Goal: Communication & Community: Share content

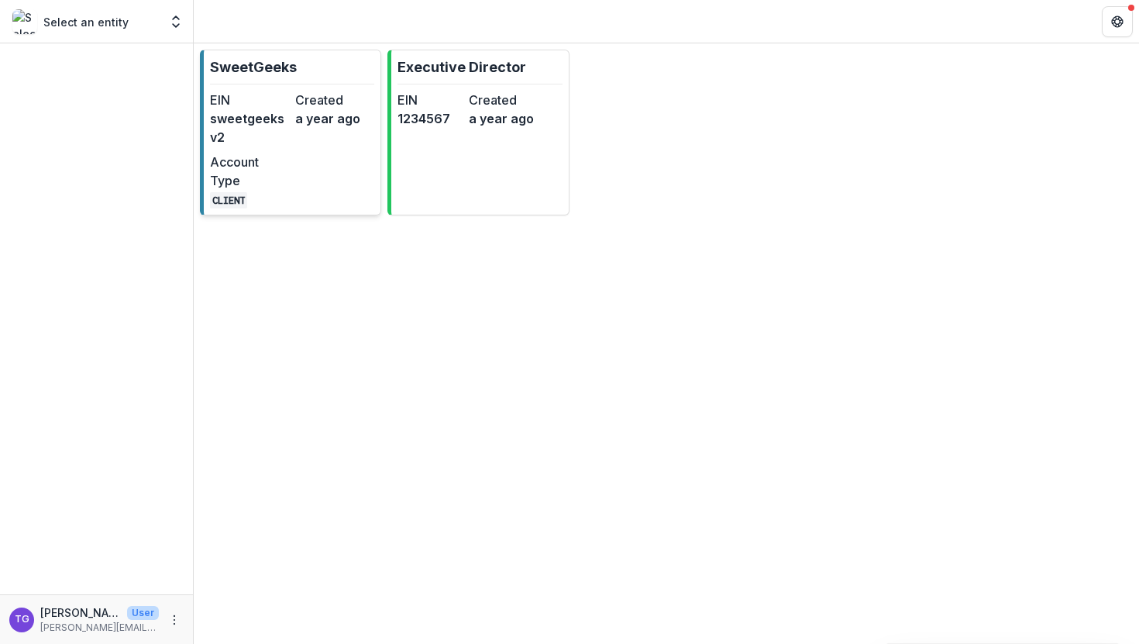
click at [252, 113] on dd "sweetgeeksv2" at bounding box center [249, 127] width 79 height 37
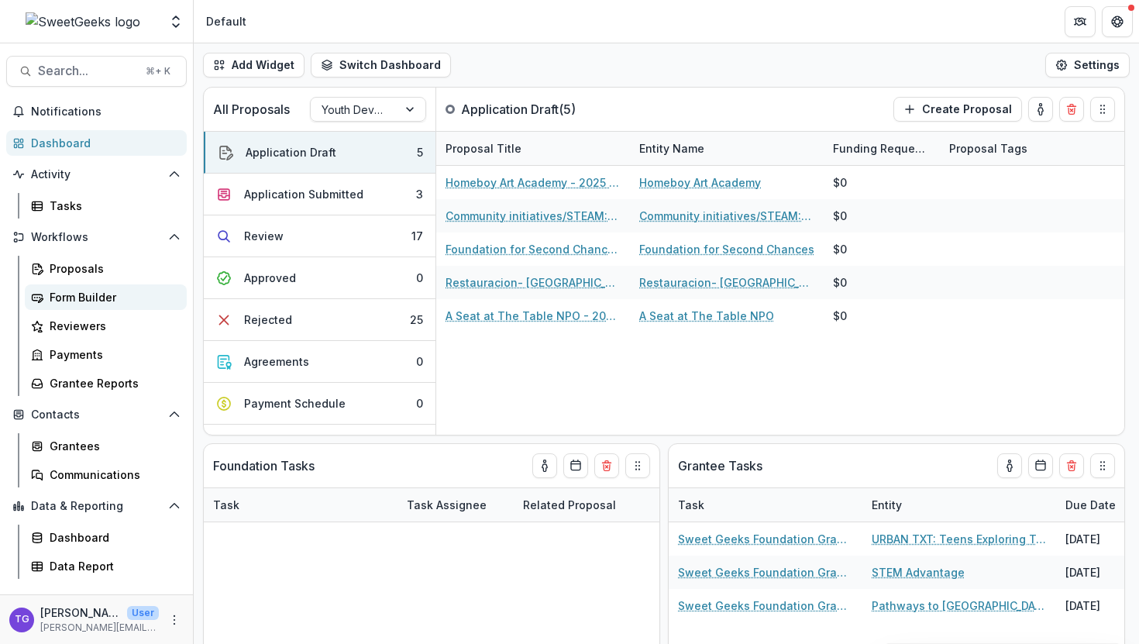
click at [85, 303] on div "Form Builder" at bounding box center [112, 297] width 125 height 16
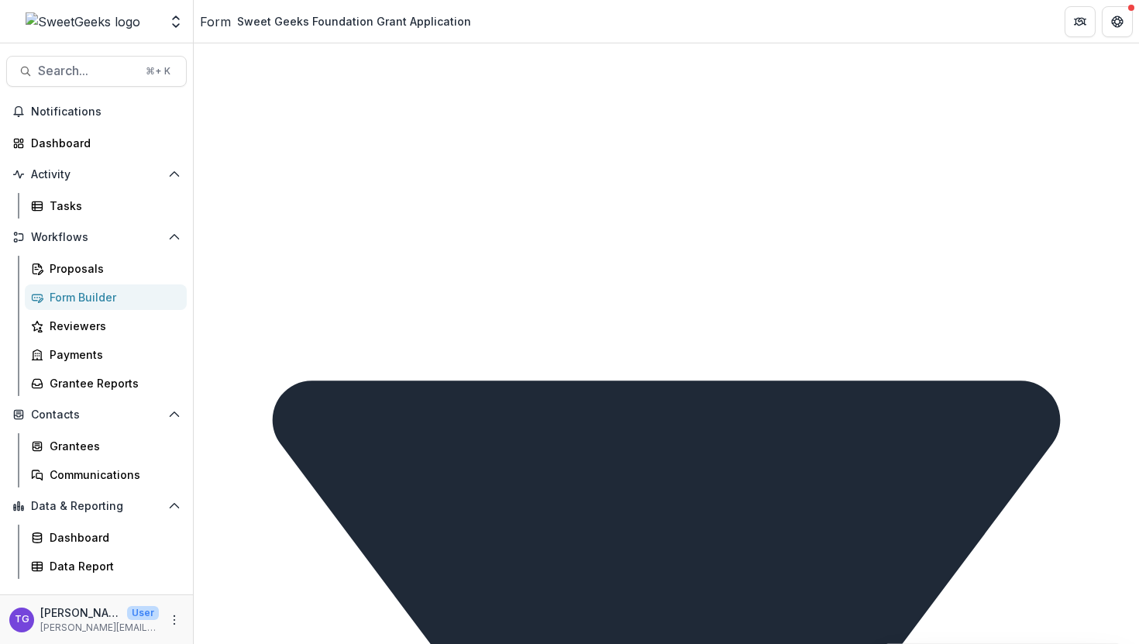
scroll to position [6303, 0]
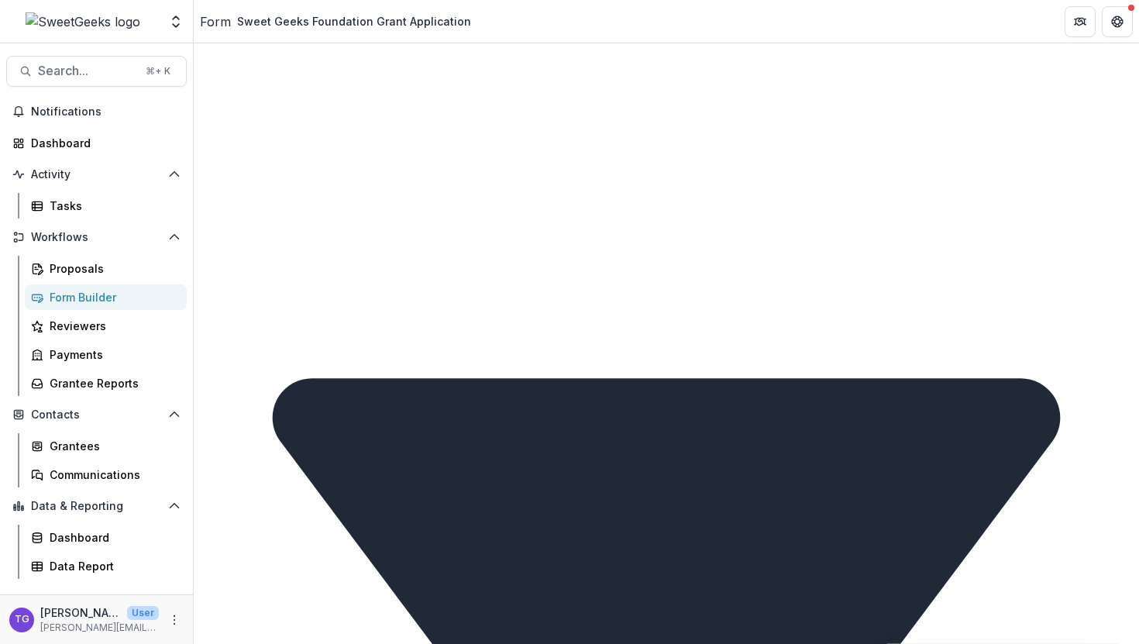
drag, startPoint x: 606, startPoint y: 319, endPoint x: 427, endPoint y: 315, distance: 179.0
drag, startPoint x: 483, startPoint y: 366, endPoint x: 442, endPoint y: 345, distance: 47.1
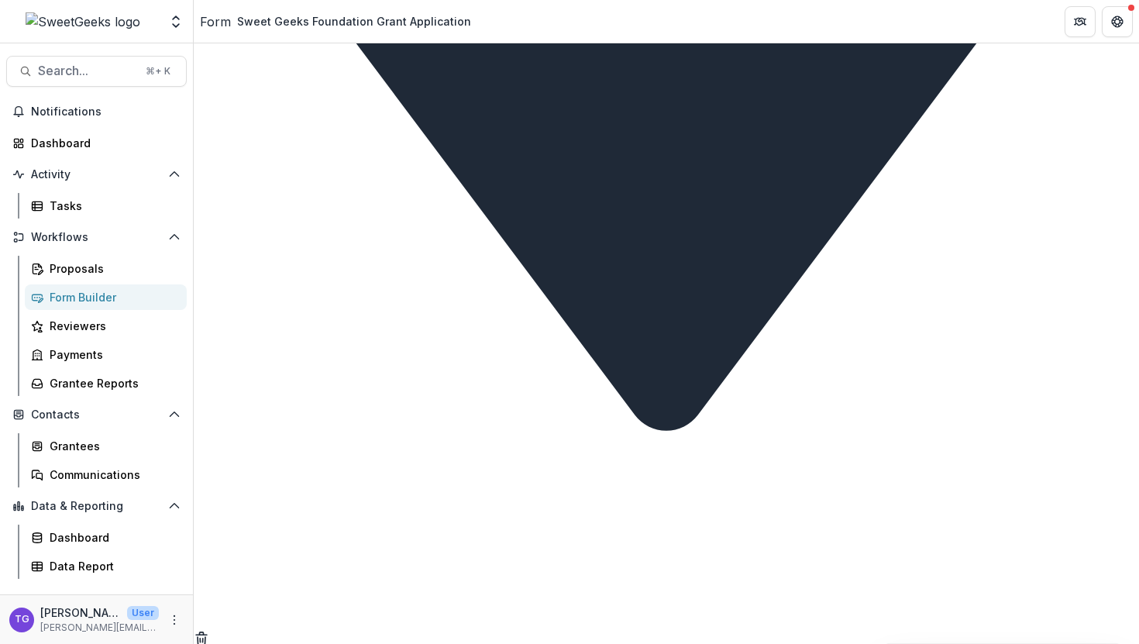
scroll to position [6801, 0]
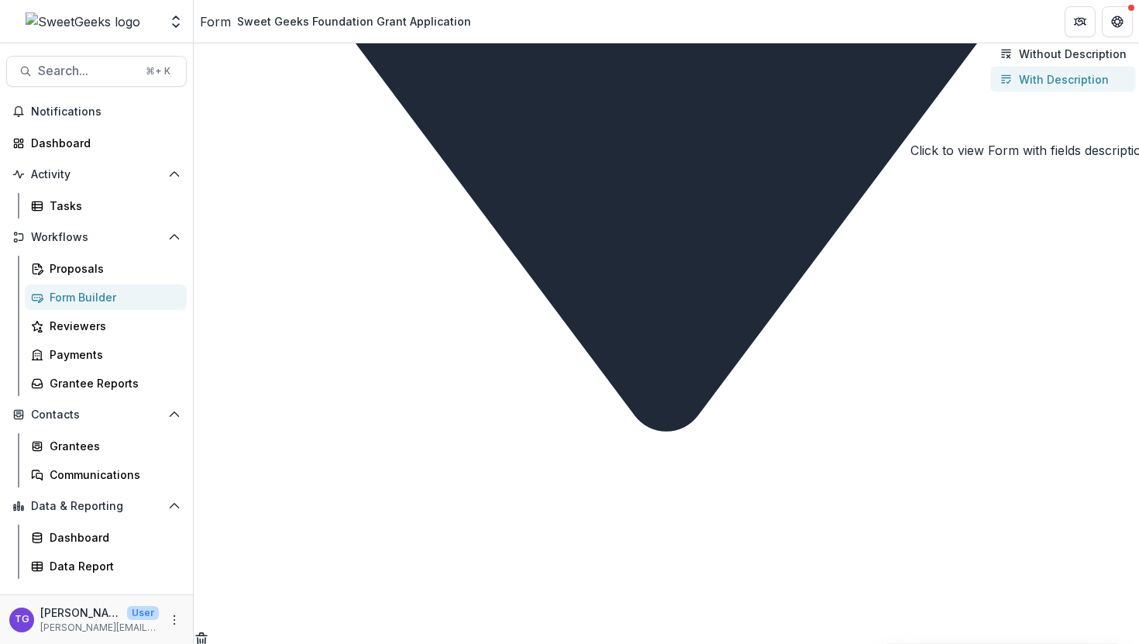
click at [1064, 88] on p "With Description" at bounding box center [1064, 79] width 90 height 16
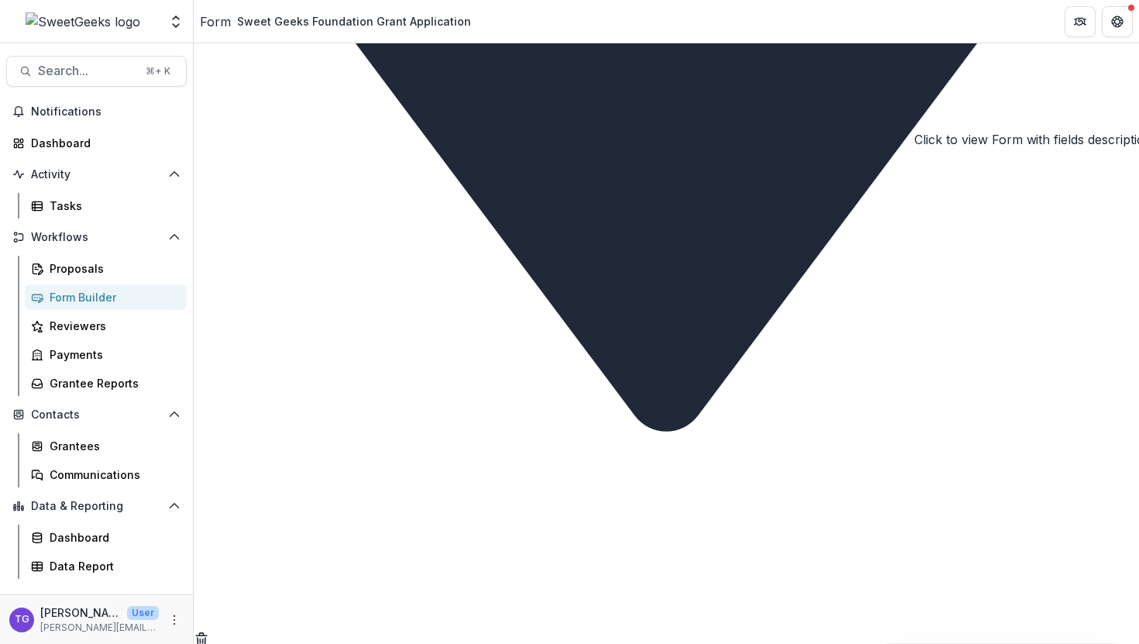
click at [12, 643] on icon "Close" at bounding box center [6, 654] width 12 height 12
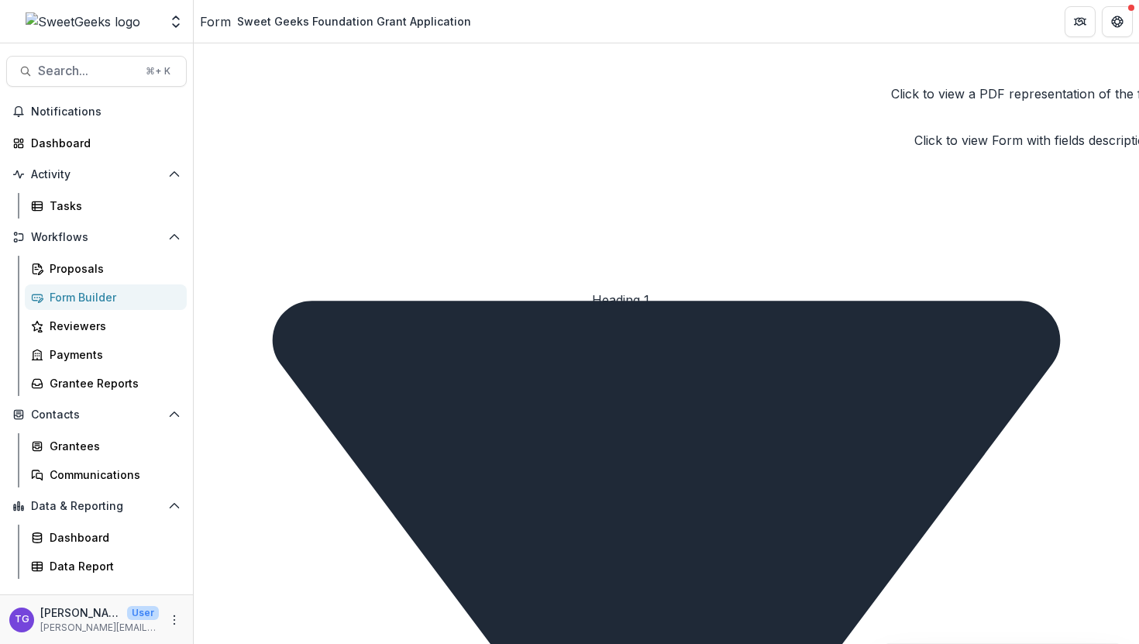
scroll to position [6404, 0]
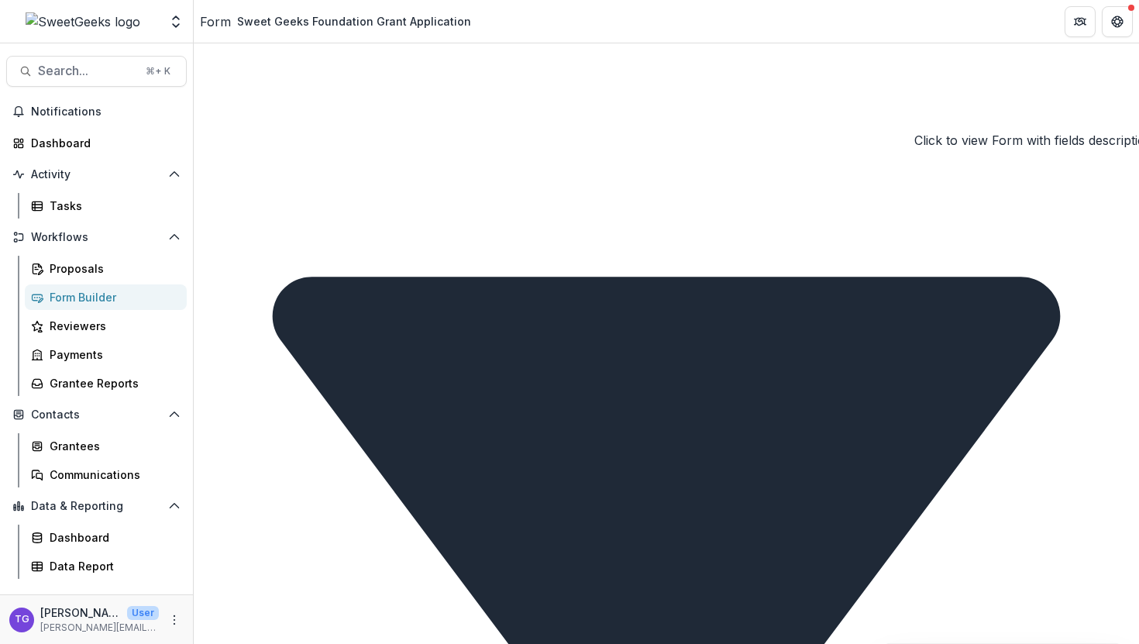
drag, startPoint x: 862, startPoint y: 215, endPoint x: 437, endPoint y: 215, distance: 425.3
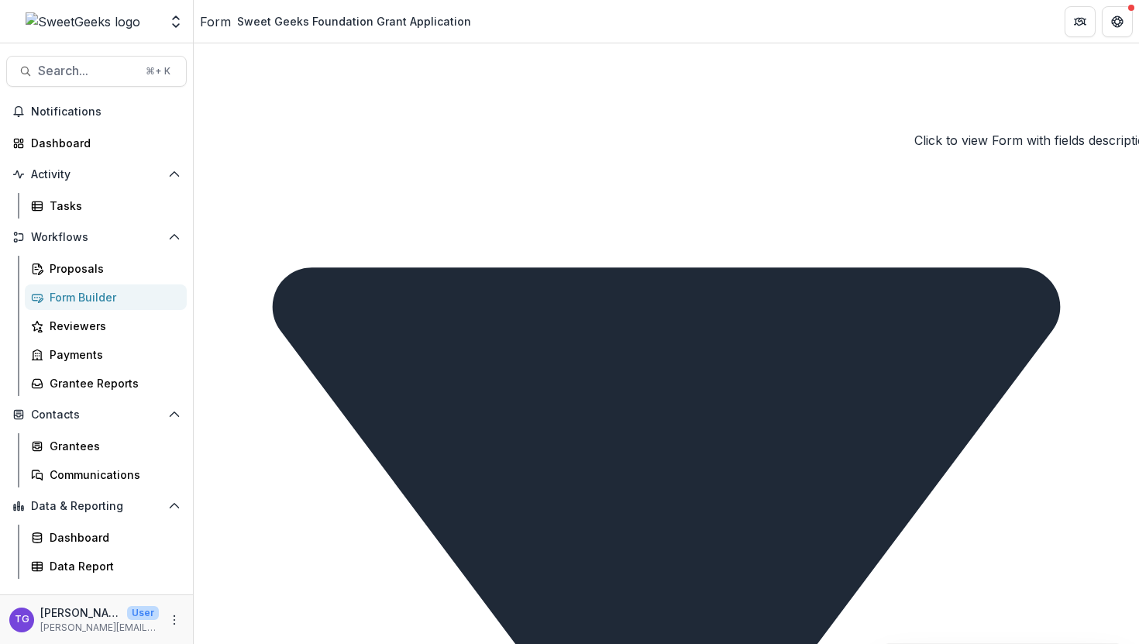
scroll to position [6532, 0]
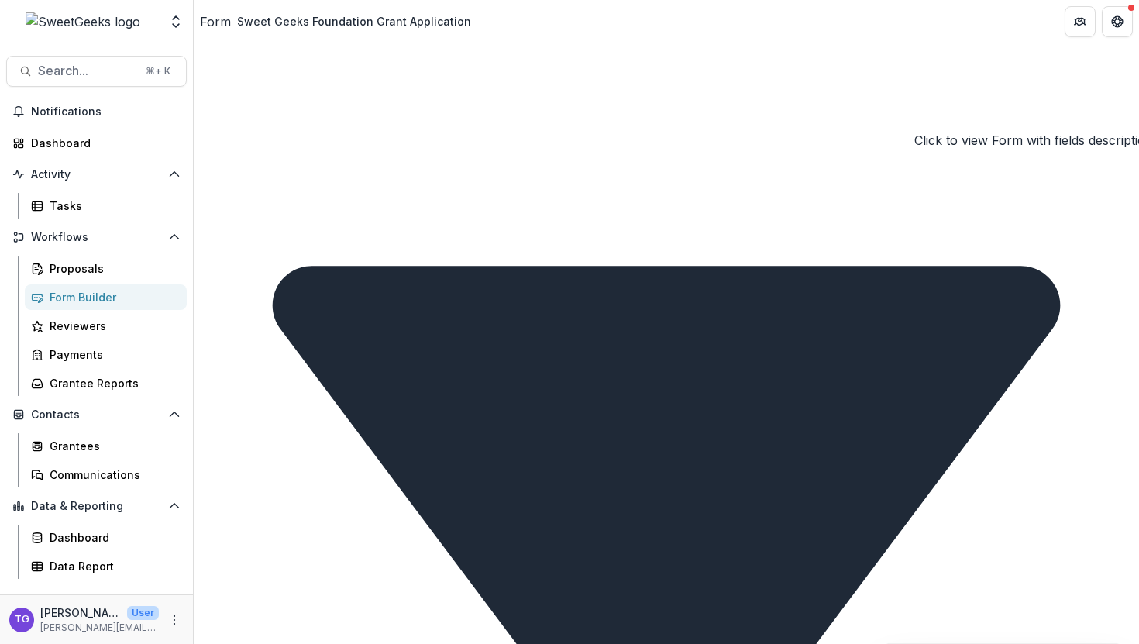
scroll to position [6416, 0]
drag, startPoint x: 493, startPoint y: 272, endPoint x: 426, endPoint y: 243, distance: 73.2
paste textarea "**********"
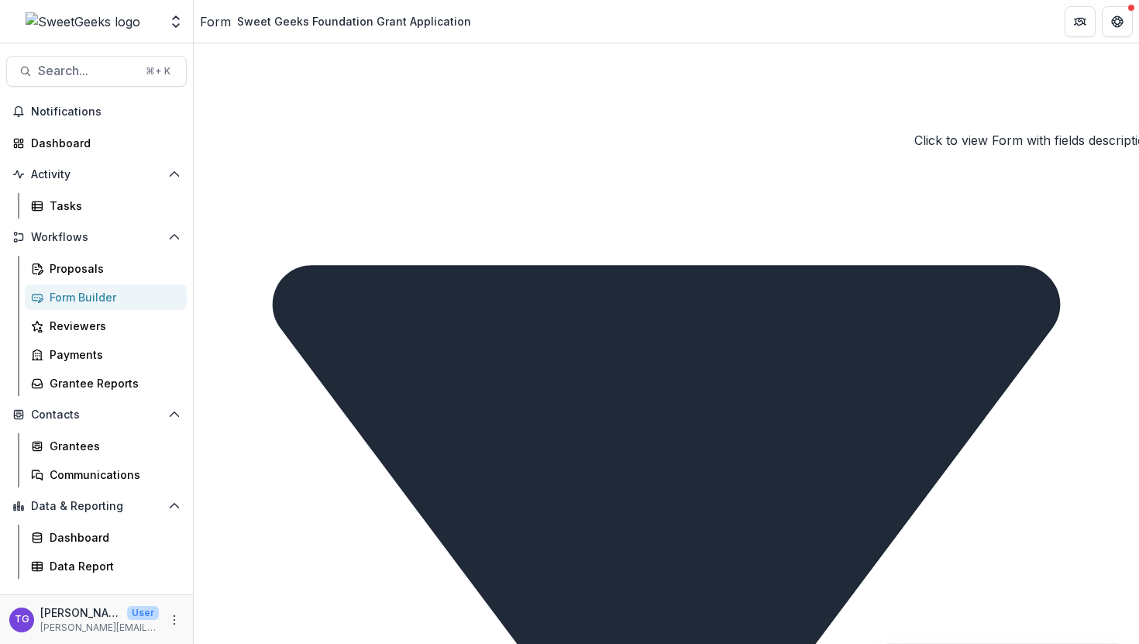
type textarea "**********"
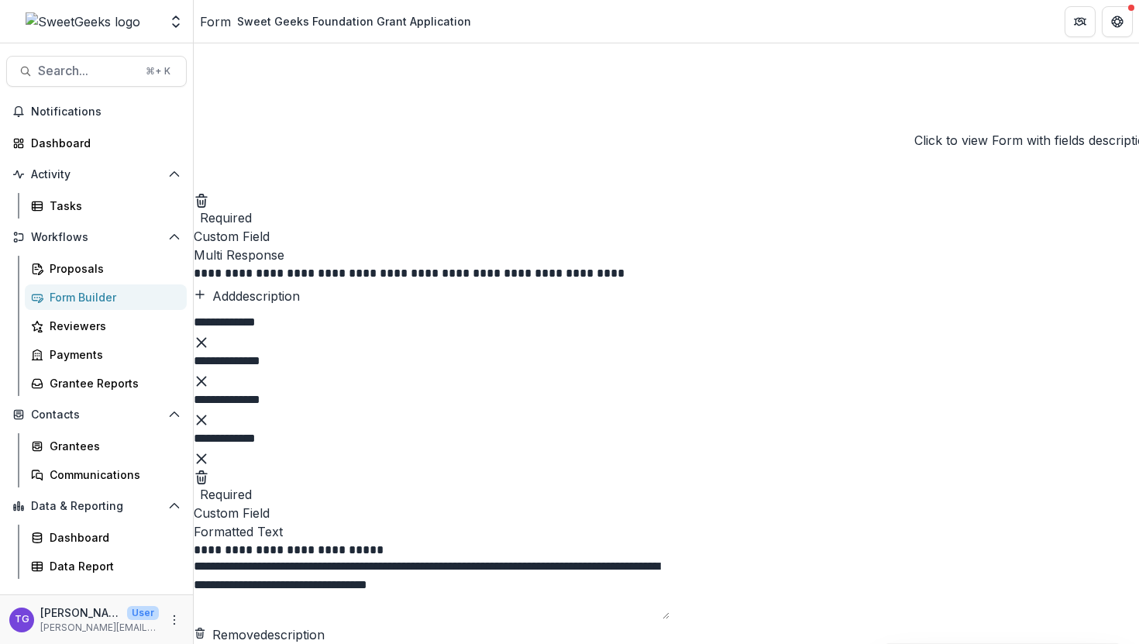
scroll to position [7240, 0]
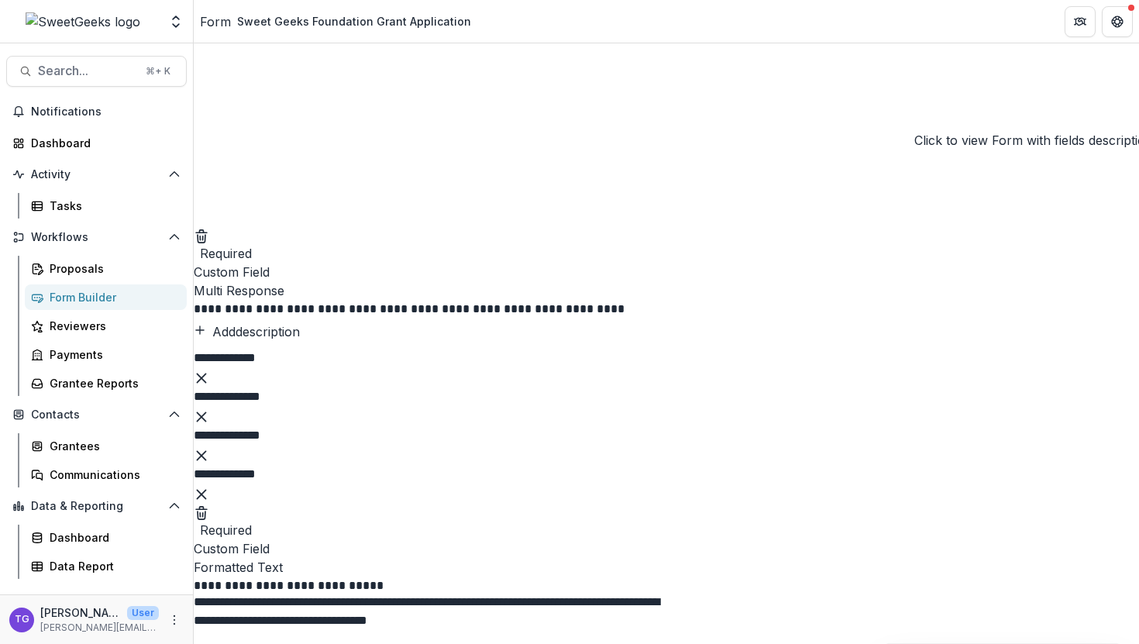
scroll to position [7225, 0]
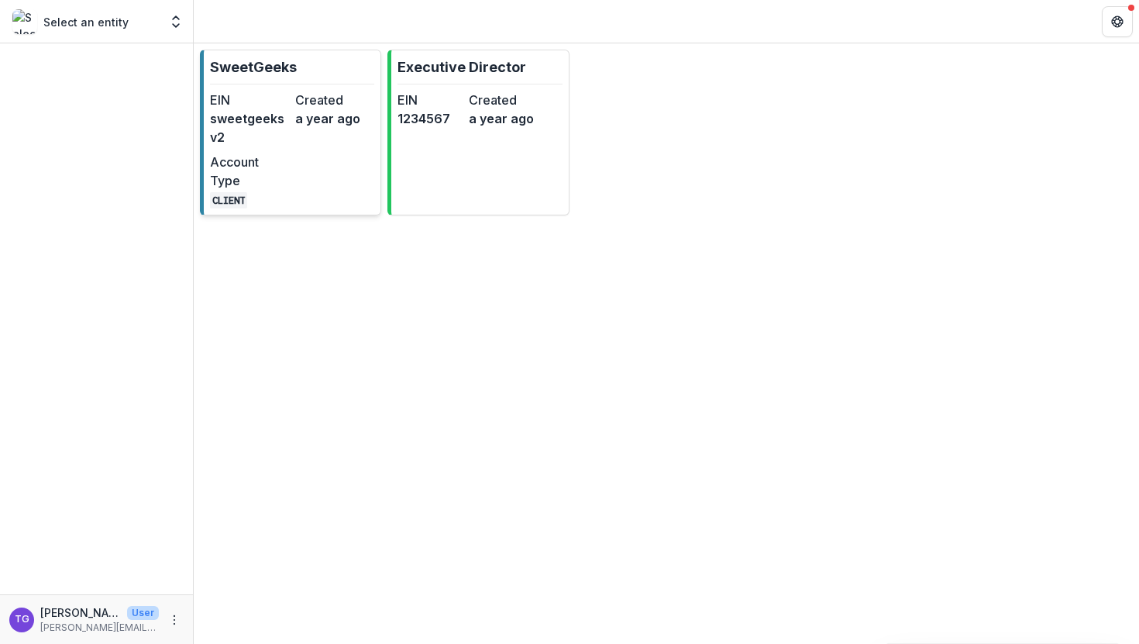
click at [316, 184] on div "EIN sweetgeeksv2 Created a year ago Account Type CLIENT" at bounding box center [292, 150] width 164 height 118
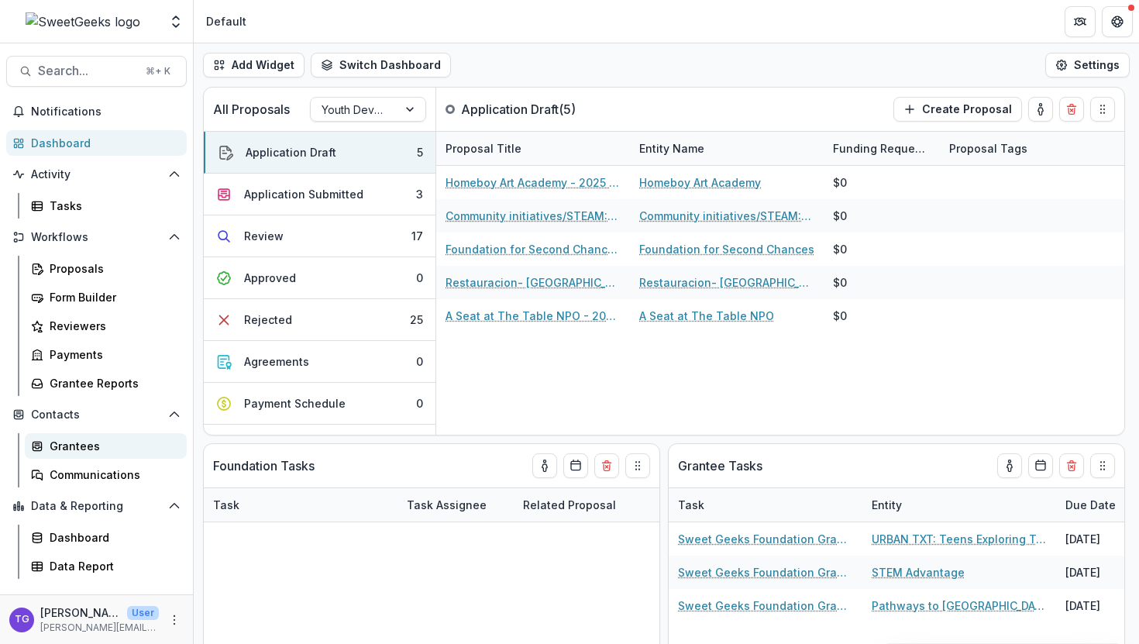
click at [82, 439] on div "Grantees" at bounding box center [112, 446] width 125 height 16
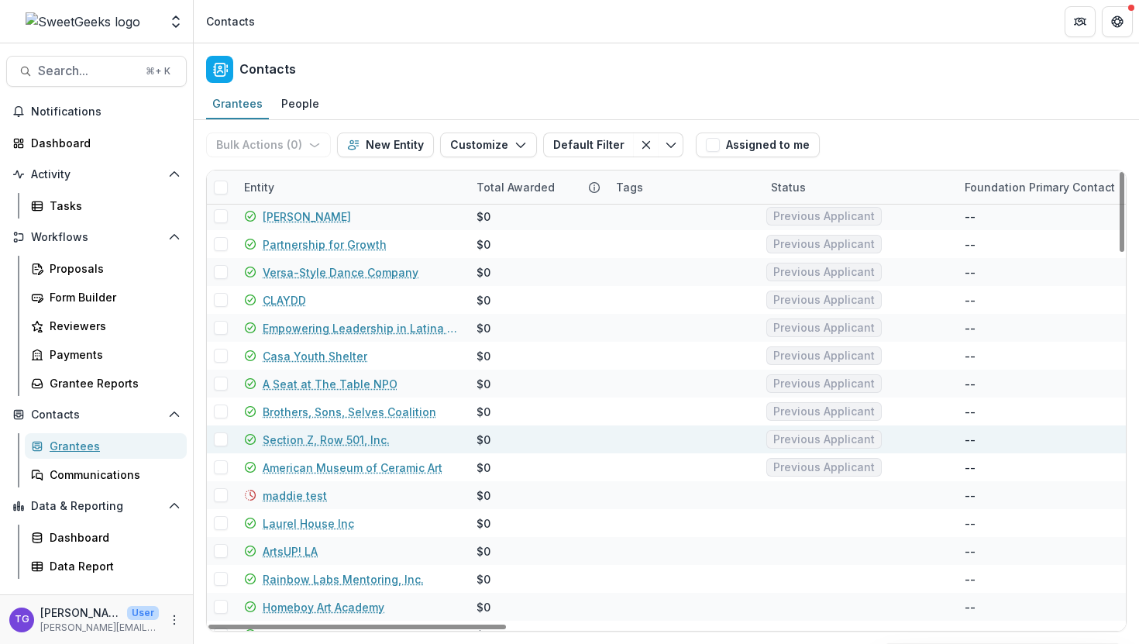
scroll to position [1810, 0]
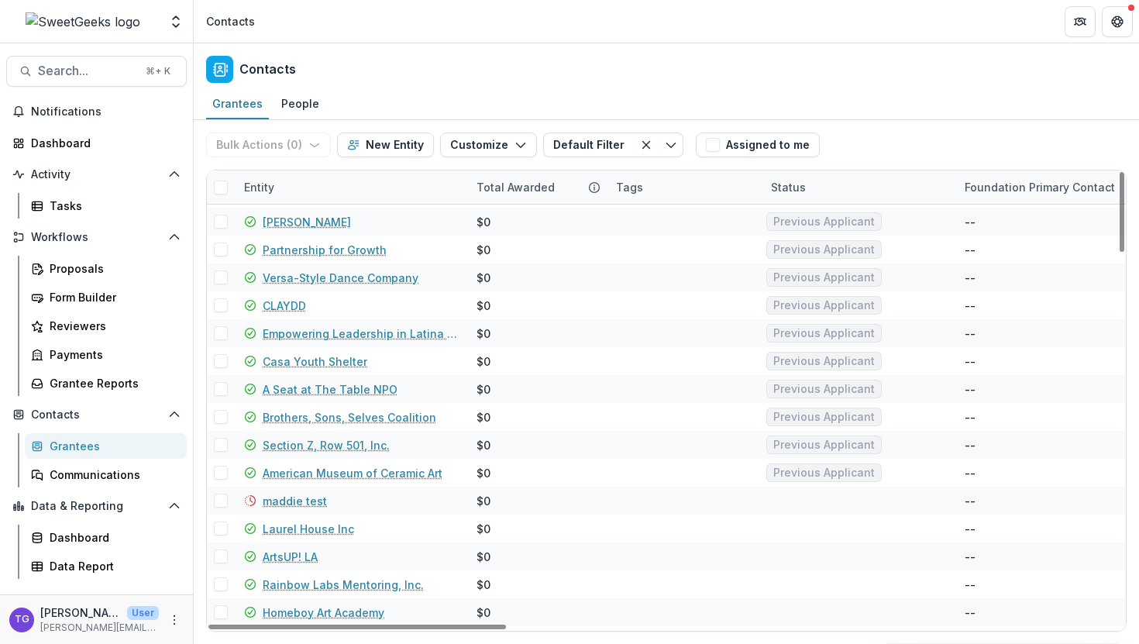
click at [94, 440] on div "Grantees" at bounding box center [112, 446] width 125 height 16
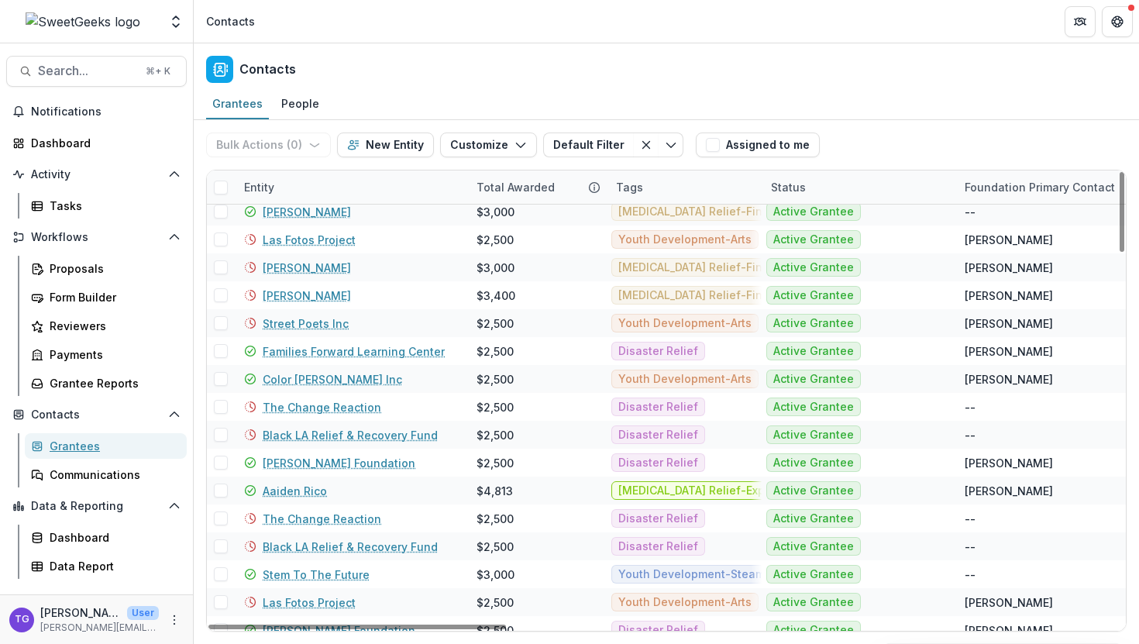
scroll to position [257, 0]
click at [114, 473] on div "Communications" at bounding box center [112, 474] width 125 height 16
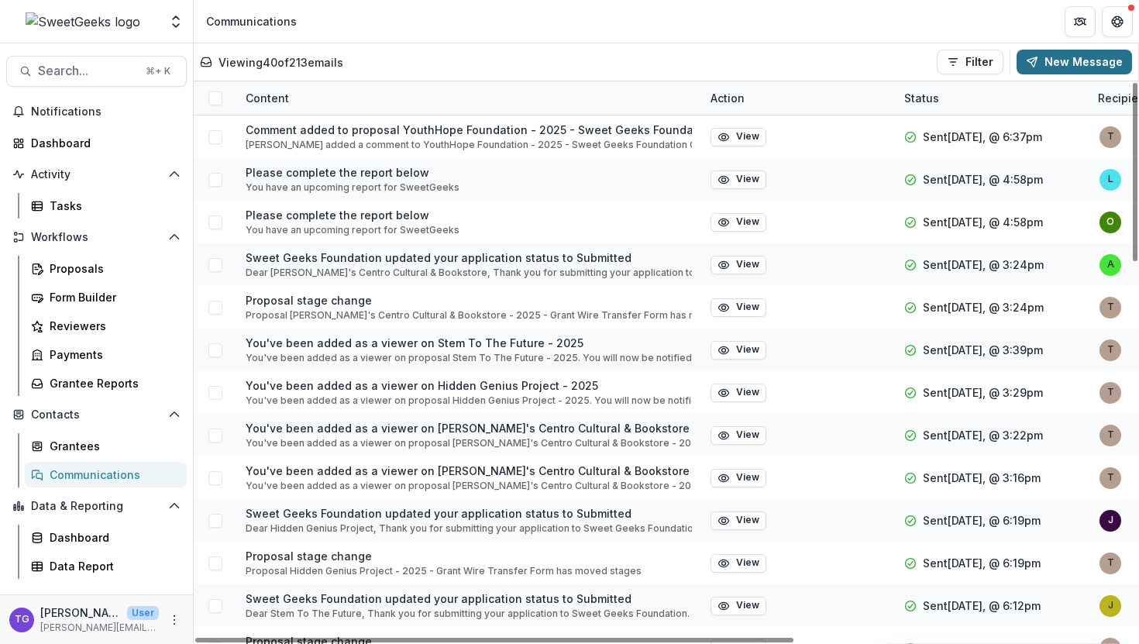
click at [1068, 63] on button "New Message" at bounding box center [1073, 62] width 115 height 25
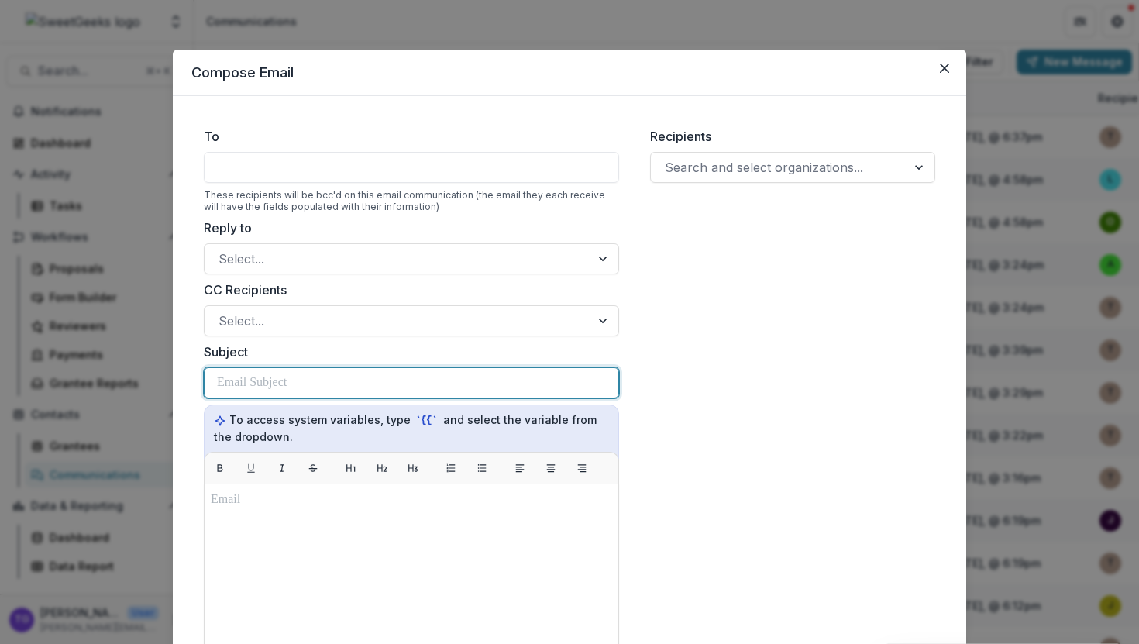
click at [242, 373] on p at bounding box center [252, 382] width 70 height 19
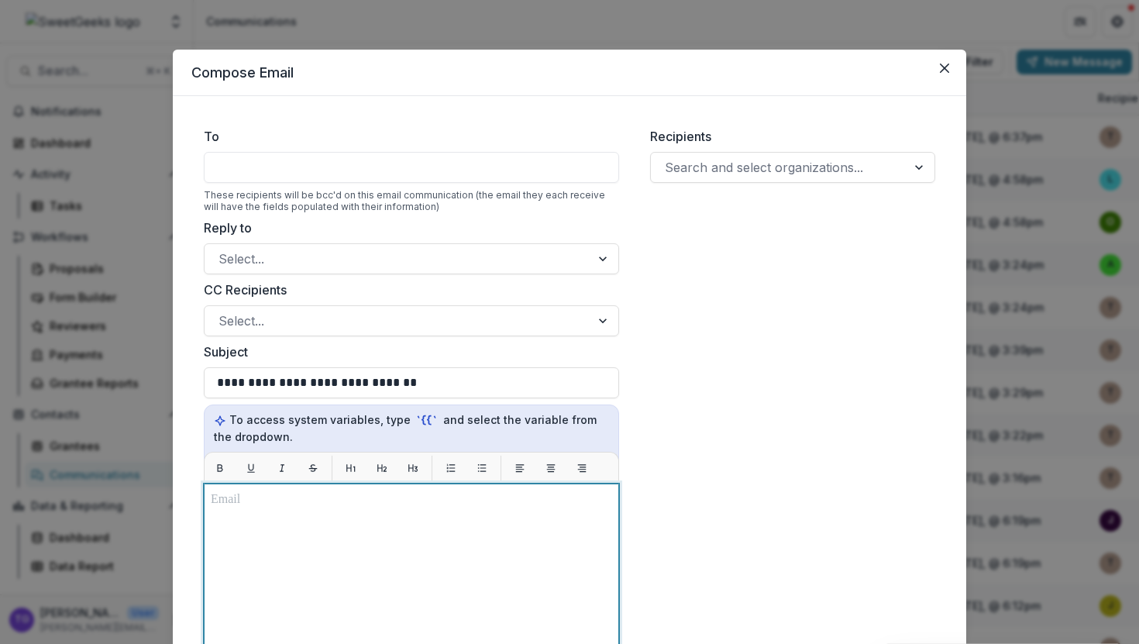
click at [239, 498] on p at bounding box center [411, 499] width 401 height 19
click at [249, 163] on div at bounding box center [411, 167] width 415 height 31
click at [741, 163] on div at bounding box center [779, 167] width 228 height 22
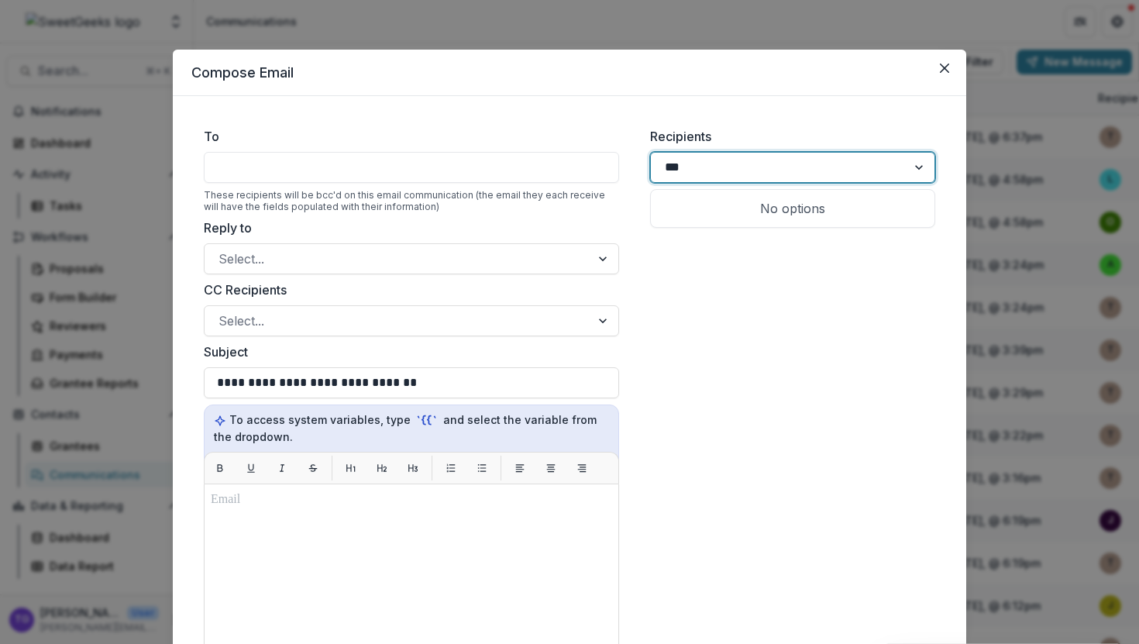
type input "****"
click at [760, 205] on p "Hidden Genius Project" at bounding box center [728, 208] width 131 height 19
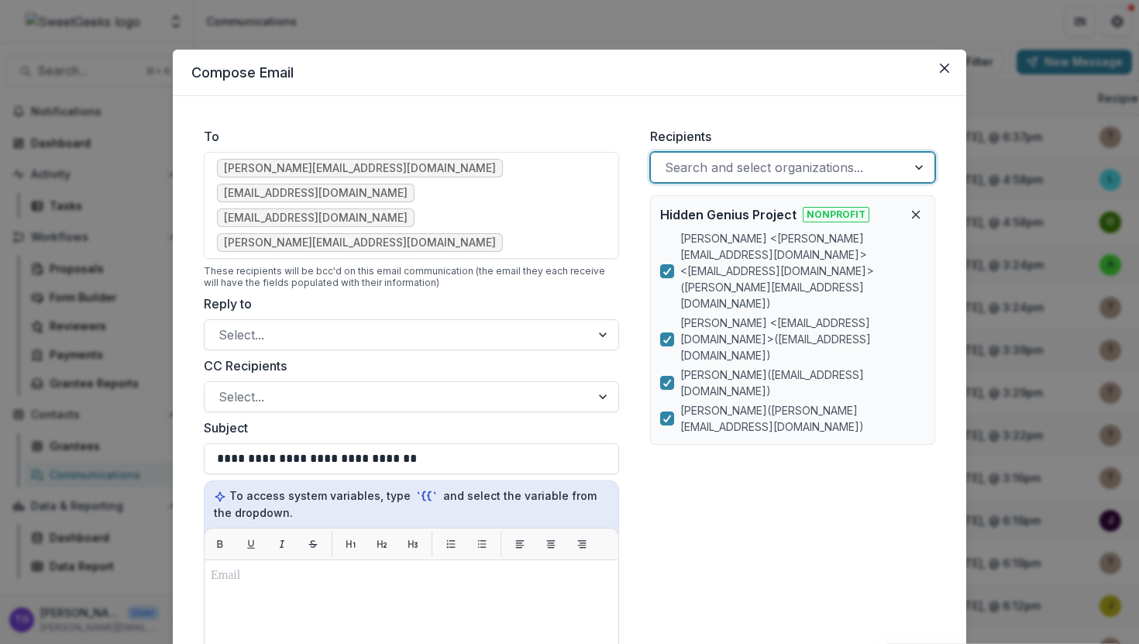
click at [578, 195] on ul "jameela@hiddengeniusproject.org kyron@hiddengeniusproject.org tariq@hiddengeniu…" at bounding box center [411, 205] width 389 height 93
click at [503, 233] on span "freda@hiddengeniusproject.org" at bounding box center [360, 242] width 286 height 19
click at [496, 236] on span "freda@hiddengeniusproject.org" at bounding box center [360, 242] width 272 height 13
click at [665, 336] on polyline at bounding box center [667, 339] width 7 height 6
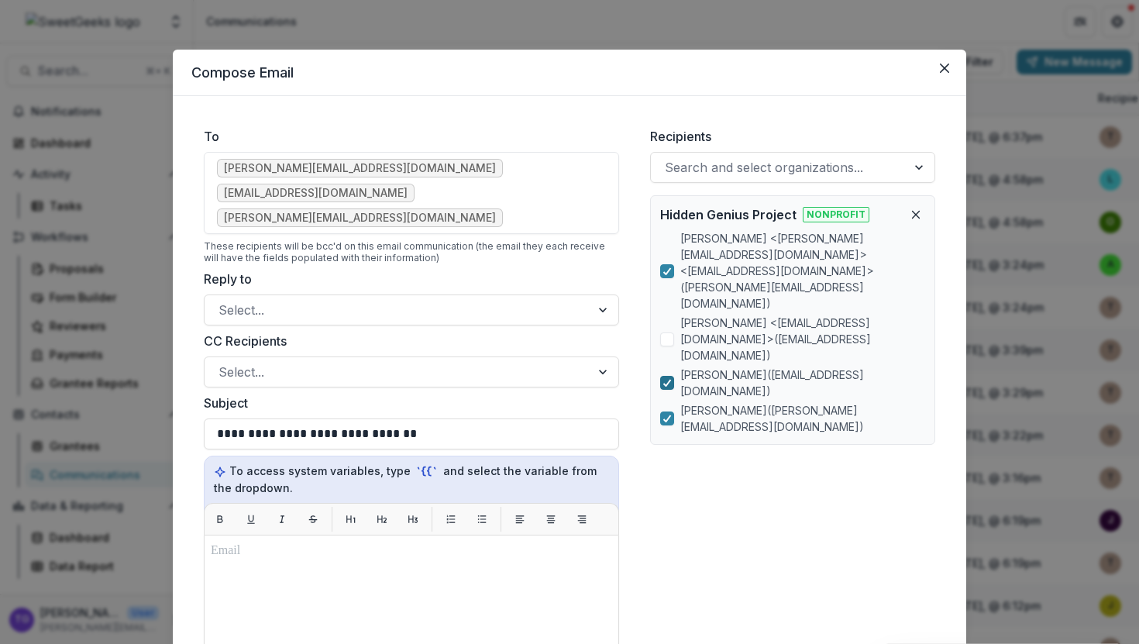
click at [665, 379] on icon at bounding box center [666, 383] width 9 height 8
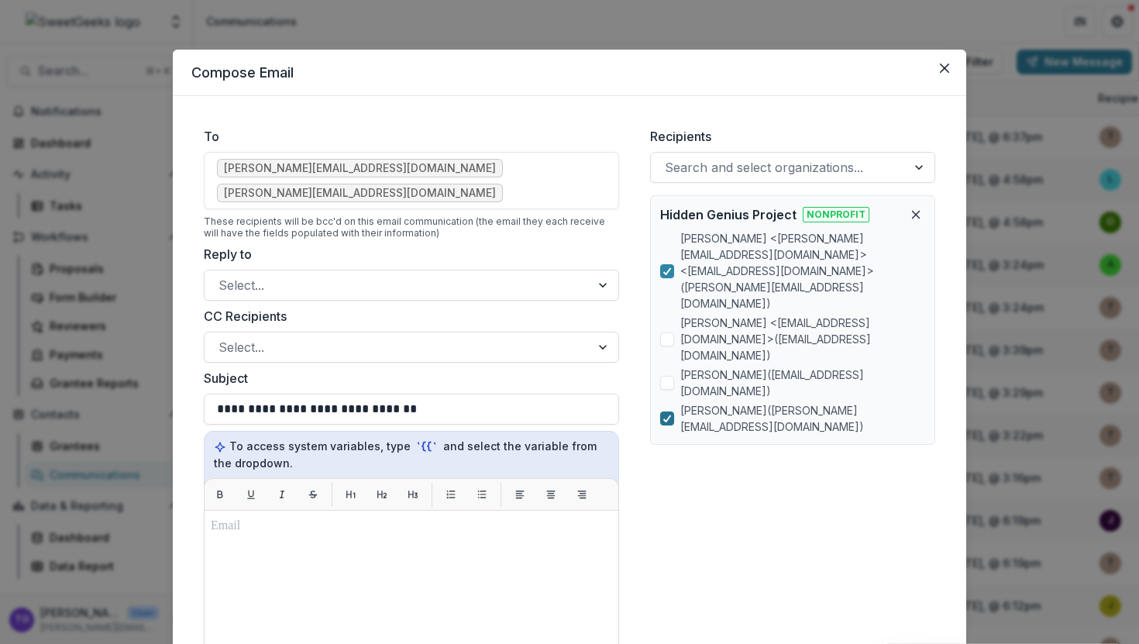
click at [665, 412] on div at bounding box center [666, 418] width 9 height 12
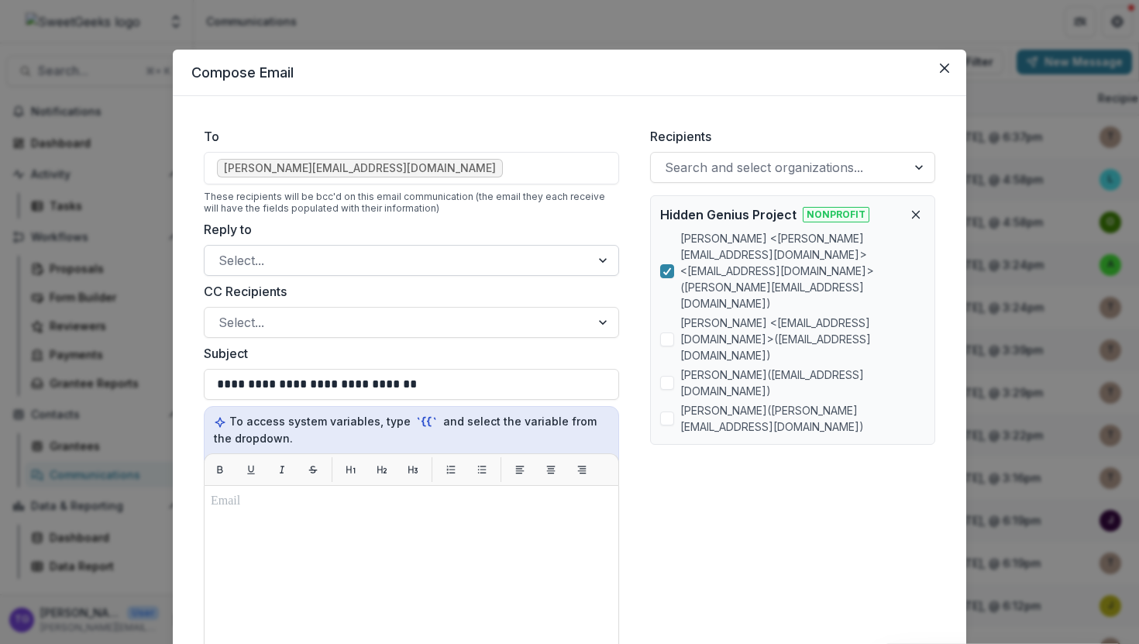
click at [456, 261] on div at bounding box center [397, 260] width 358 height 22
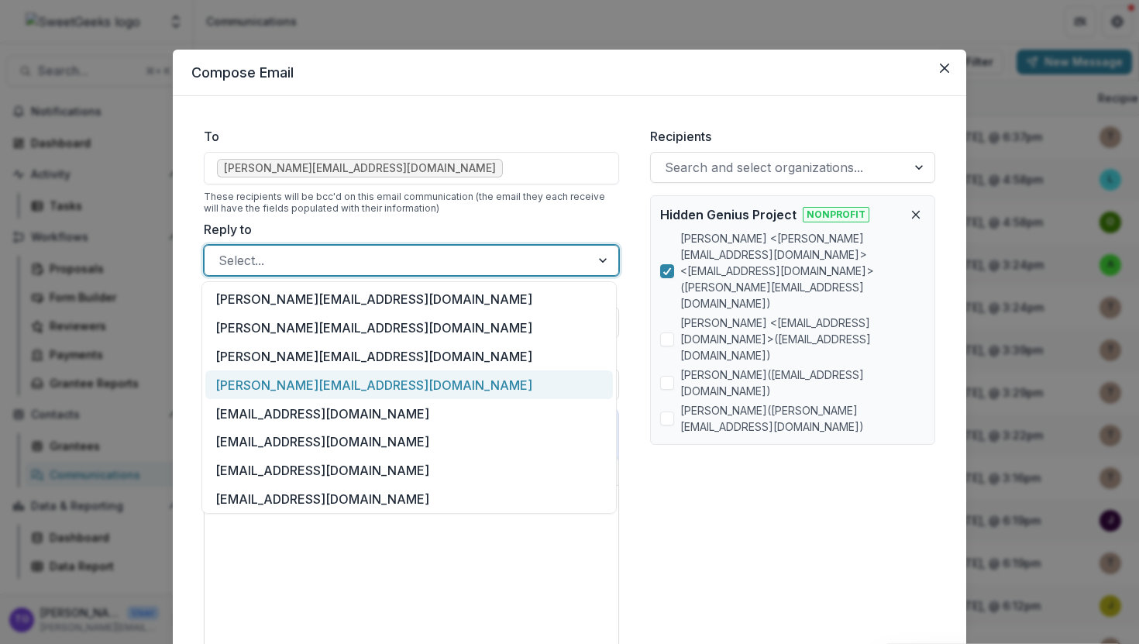
click at [431, 379] on div "[PERSON_NAME][EMAIL_ADDRESS][DOMAIN_NAME]" at bounding box center [408, 384] width 407 height 29
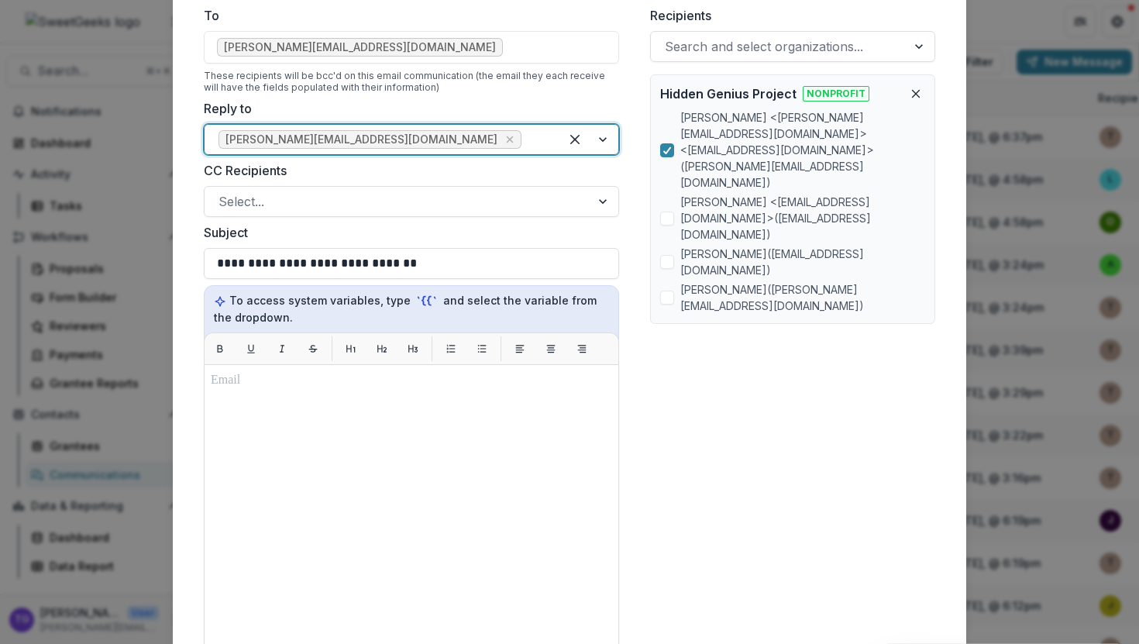
scroll to position [170, 0]
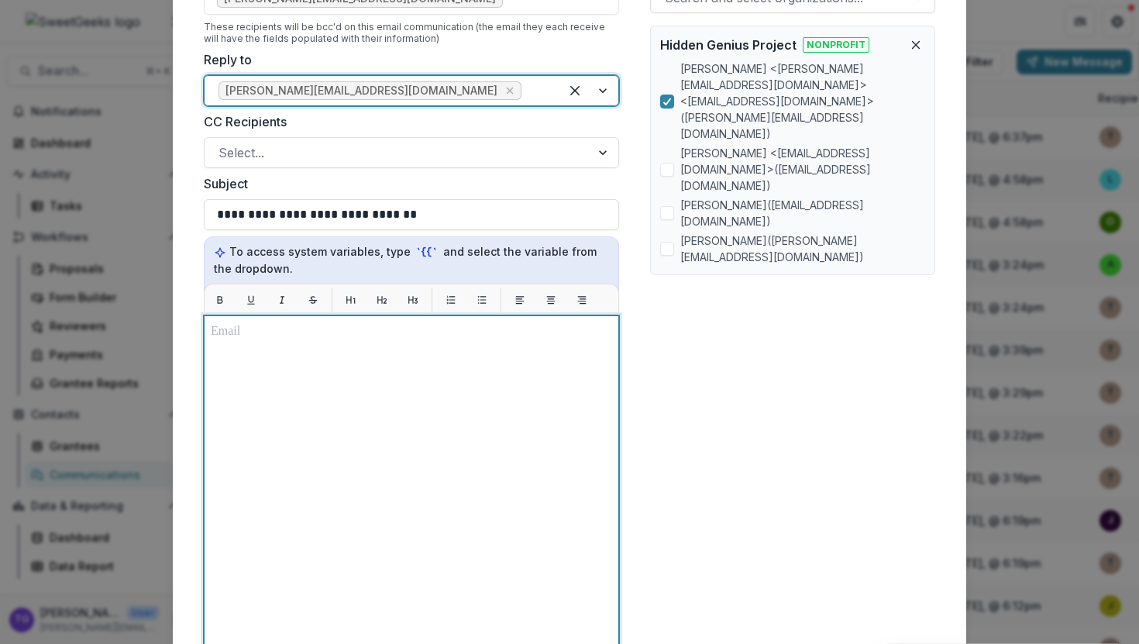
click at [277, 335] on p at bounding box center [411, 331] width 401 height 19
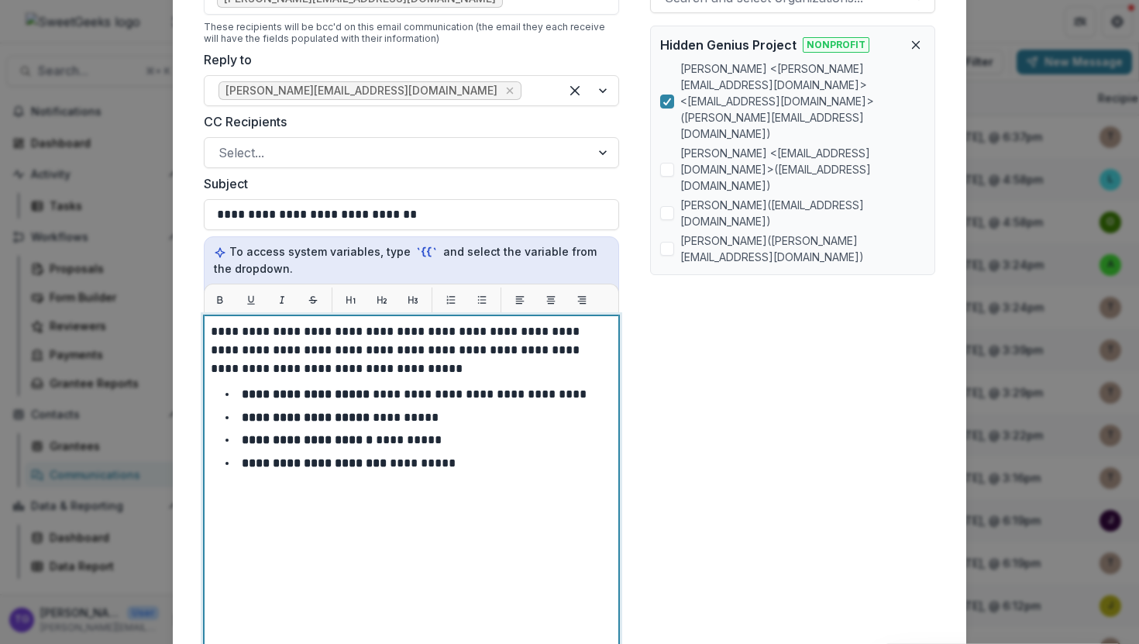
click at [211, 328] on p "**********" at bounding box center [411, 350] width 401 height 56
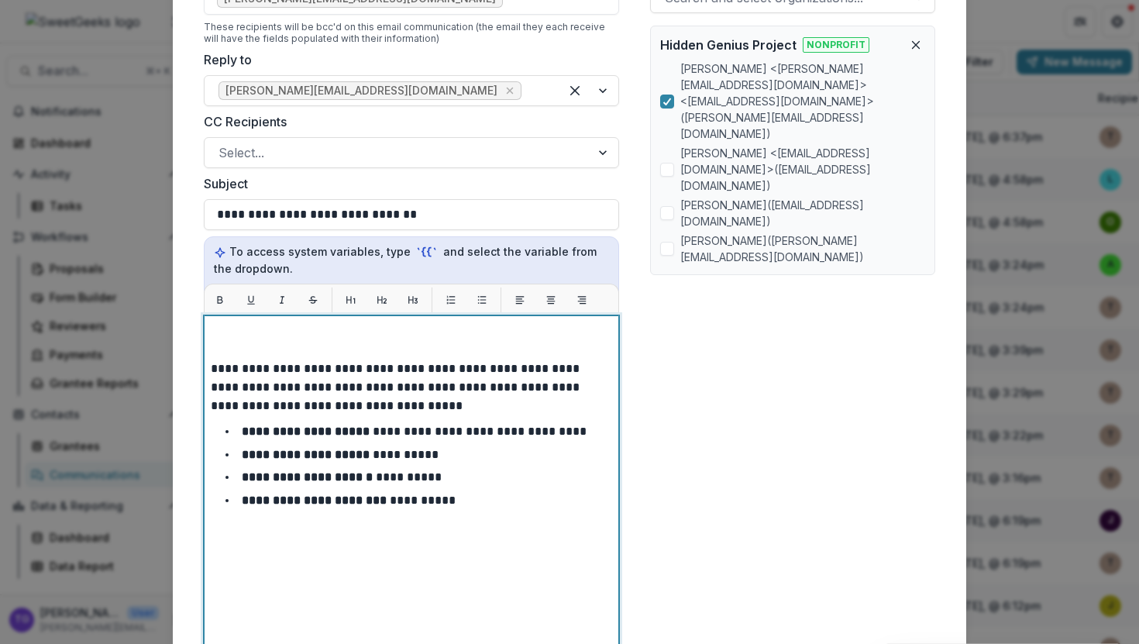
click at [219, 334] on p at bounding box center [411, 331] width 401 height 19
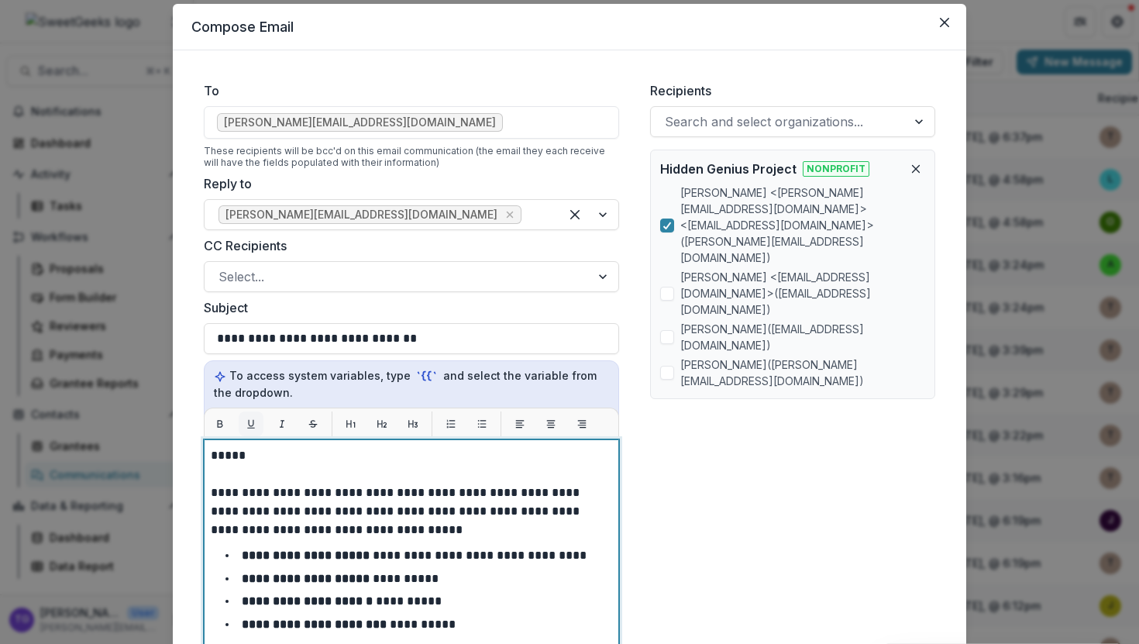
scroll to position [46, 0]
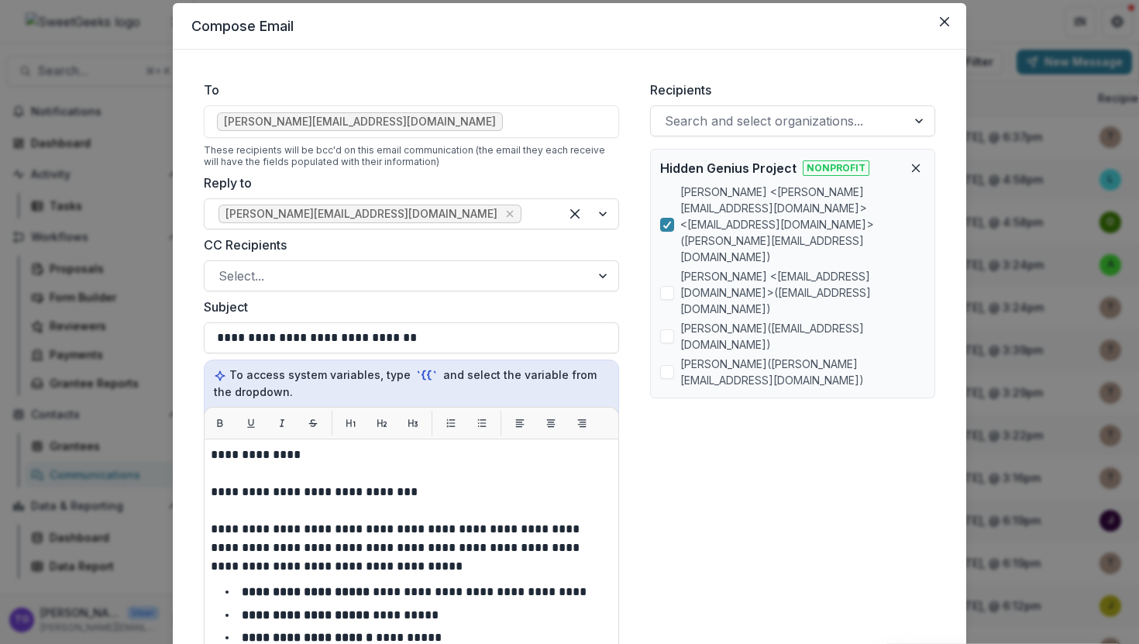
click at [208, 530] on div "**********" at bounding box center [411, 631] width 415 height 387
click at [206, 528] on div "**********" at bounding box center [411, 631] width 415 height 387
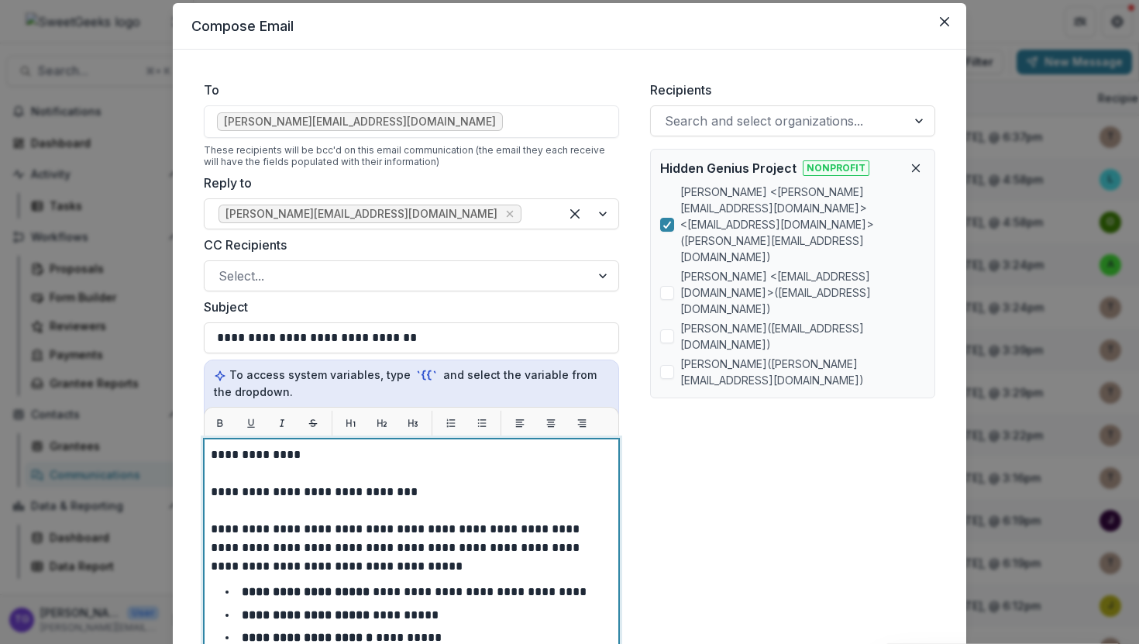
click at [222, 513] on p at bounding box center [411, 510] width 401 height 19
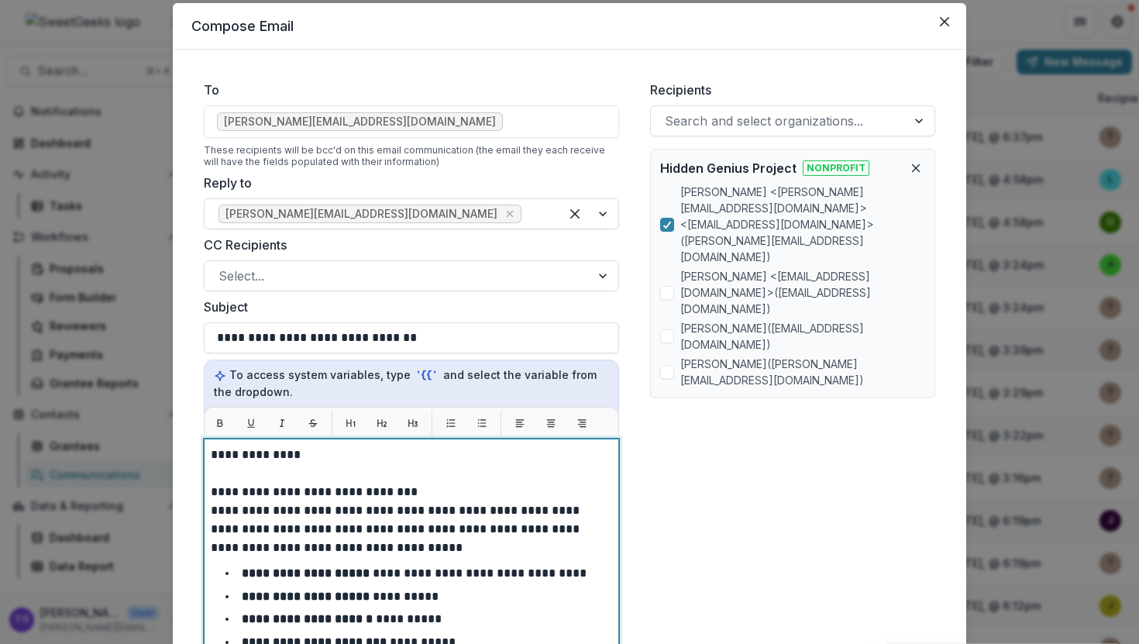
click at [211, 510] on p "**********" at bounding box center [411, 529] width 401 height 56
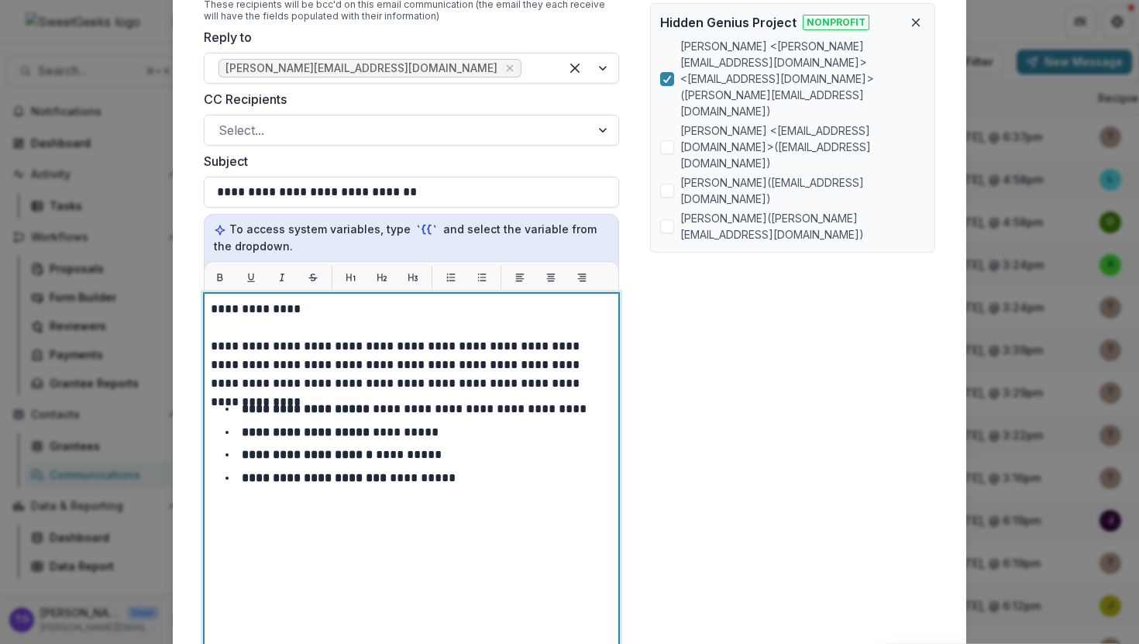
scroll to position [194, 0]
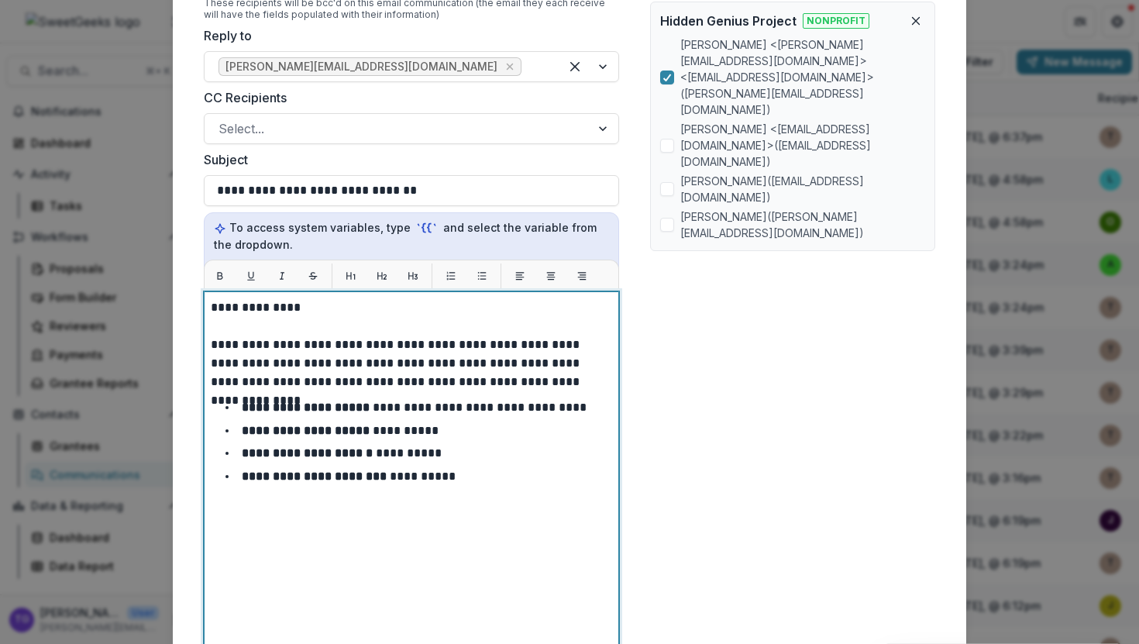
click at [486, 476] on li "**********" at bounding box center [420, 476] width 383 height 20
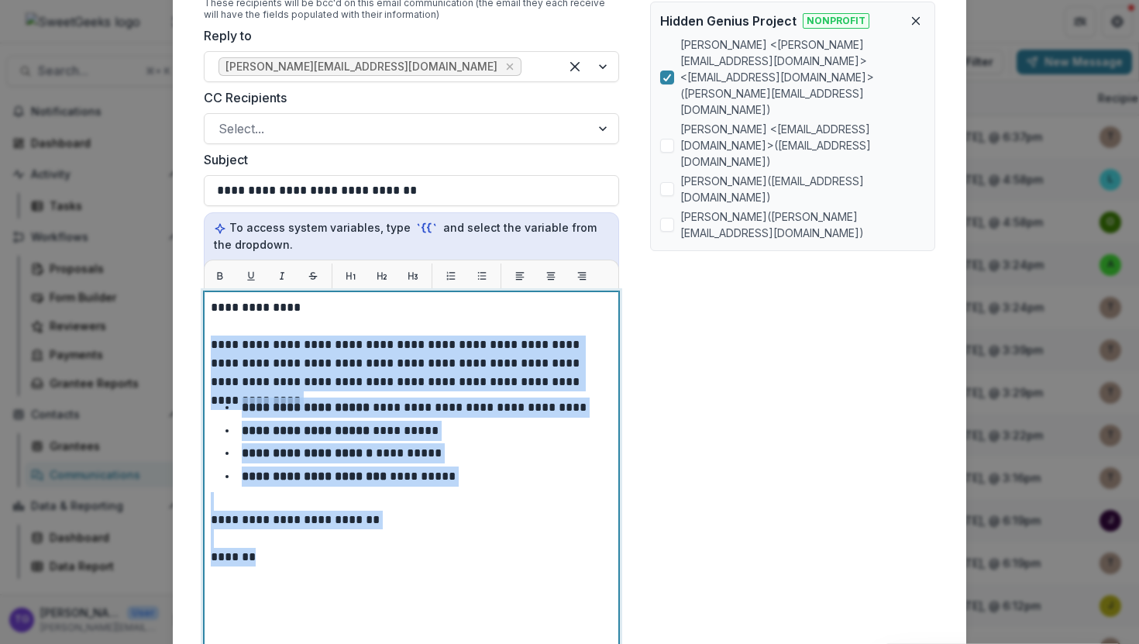
drag, startPoint x: 263, startPoint y: 555, endPoint x: 196, endPoint y: 349, distance: 216.8
click at [196, 349] on form "**********" at bounding box center [411, 306] width 440 height 770
copy div "**********"
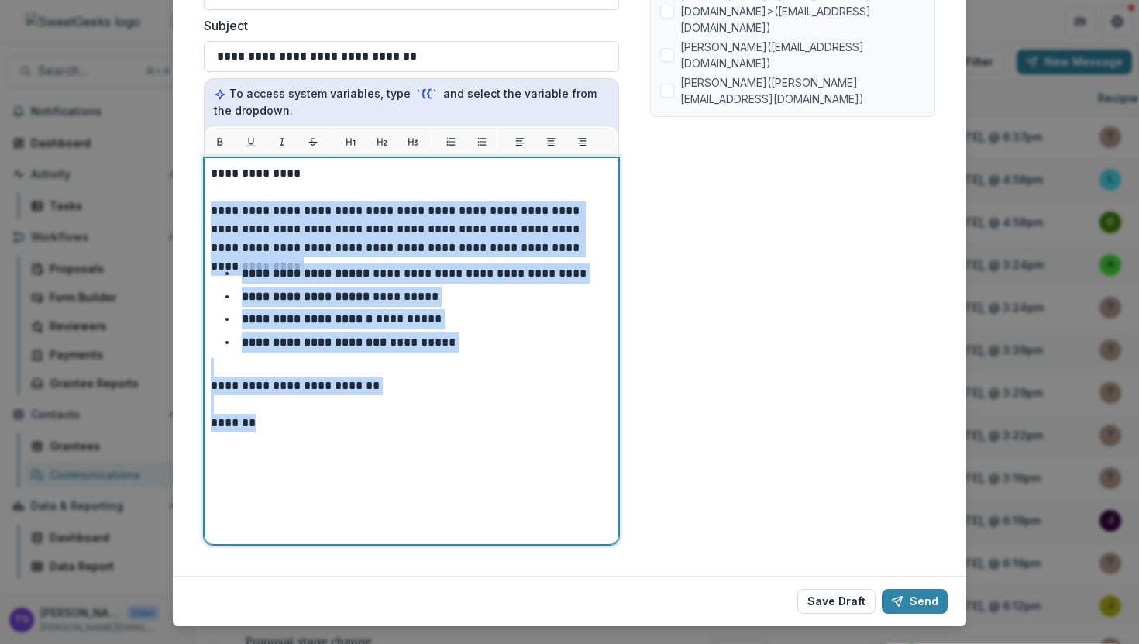
scroll to position [358, 0]
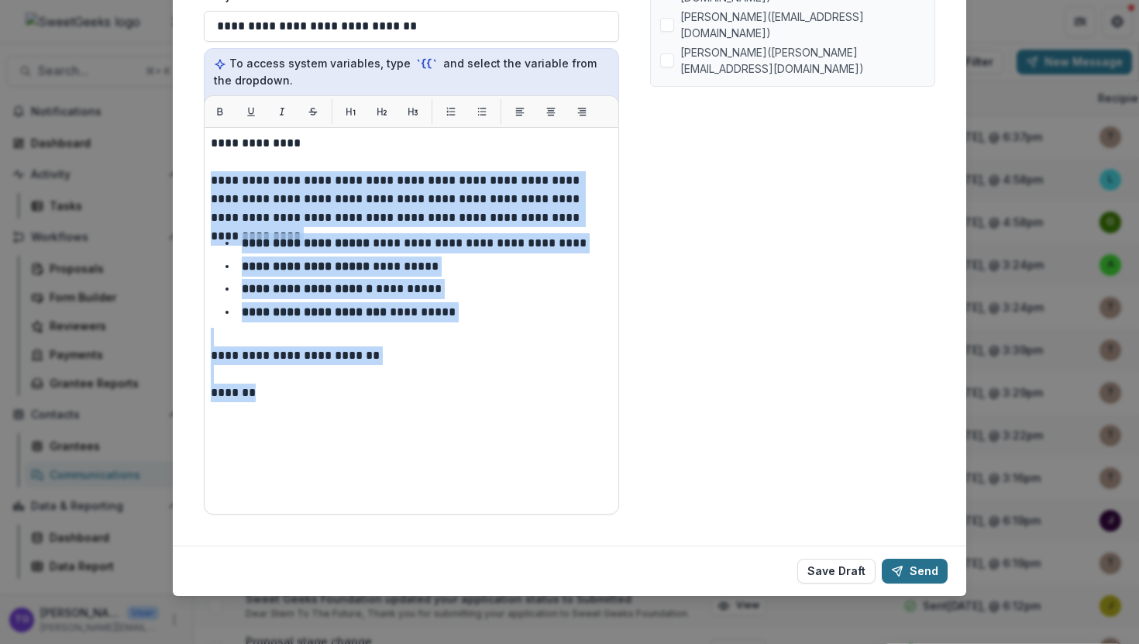
click at [932, 572] on button "Send" at bounding box center [915, 571] width 66 height 25
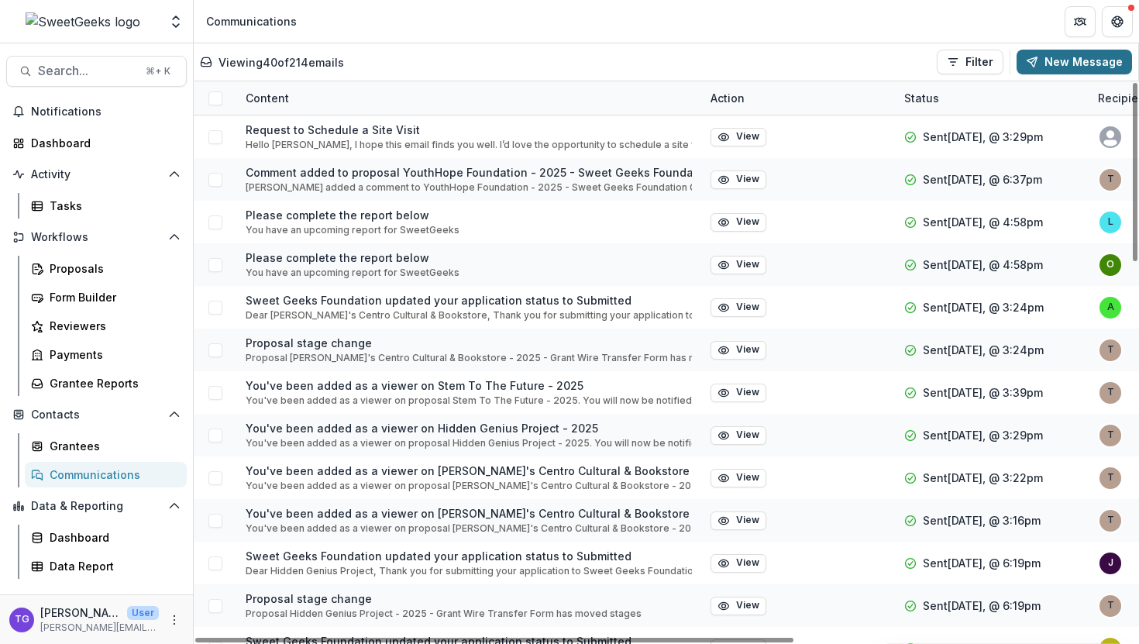
click at [1060, 69] on button "New Message" at bounding box center [1073, 62] width 115 height 25
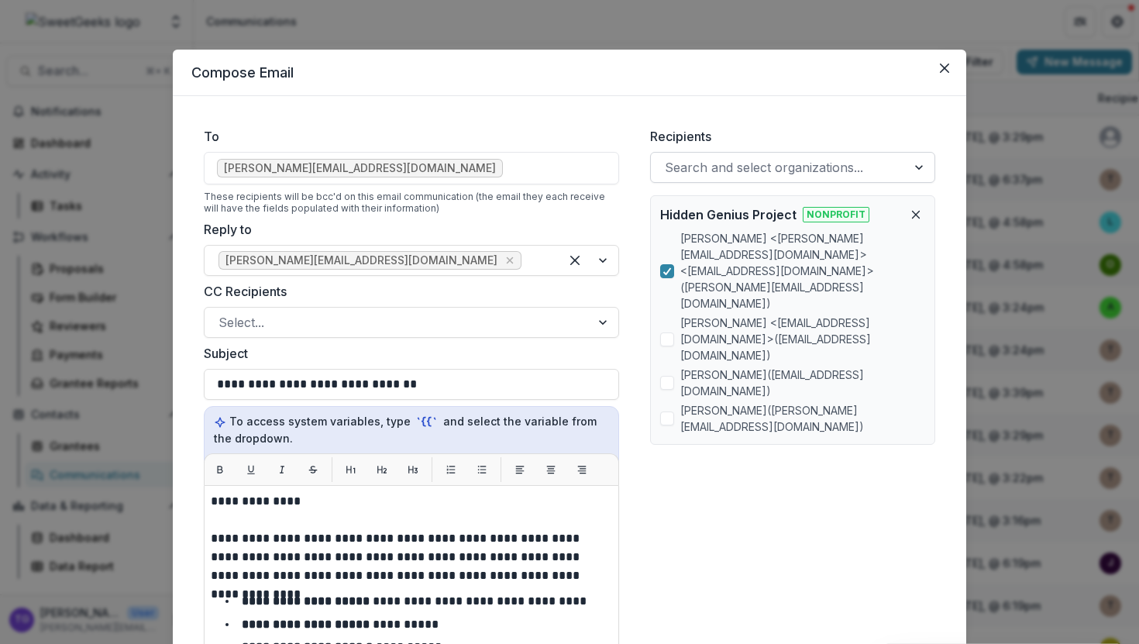
click at [917, 163] on div at bounding box center [920, 167] width 28 height 29
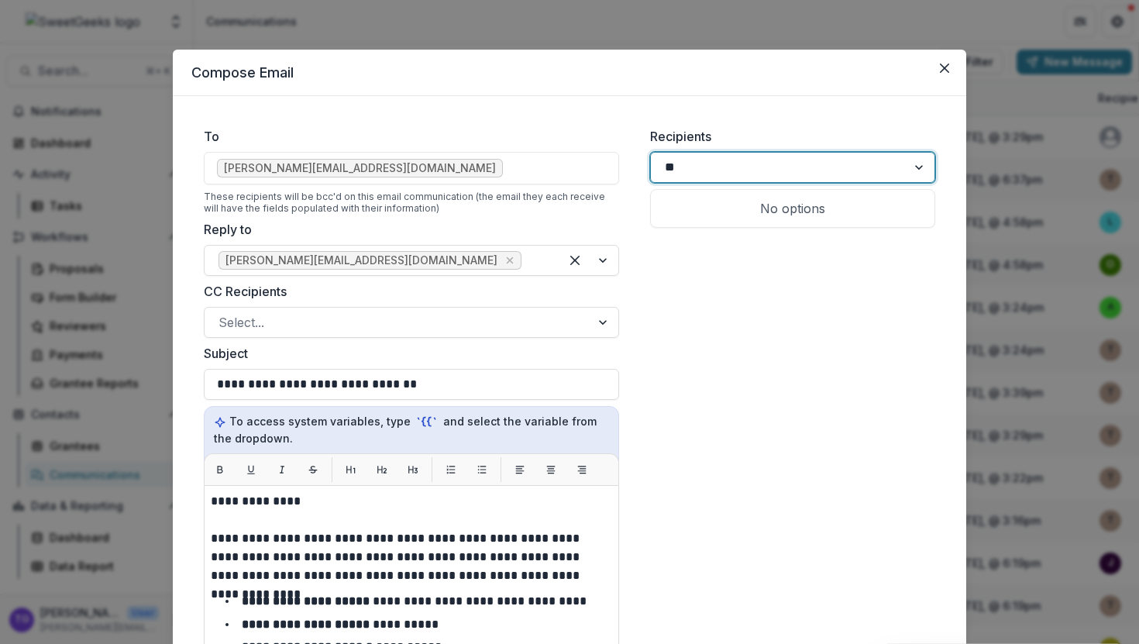
type input "***"
click at [823, 217] on div "Las Fotos Project Nonprofit" at bounding box center [792, 208] width 259 height 19
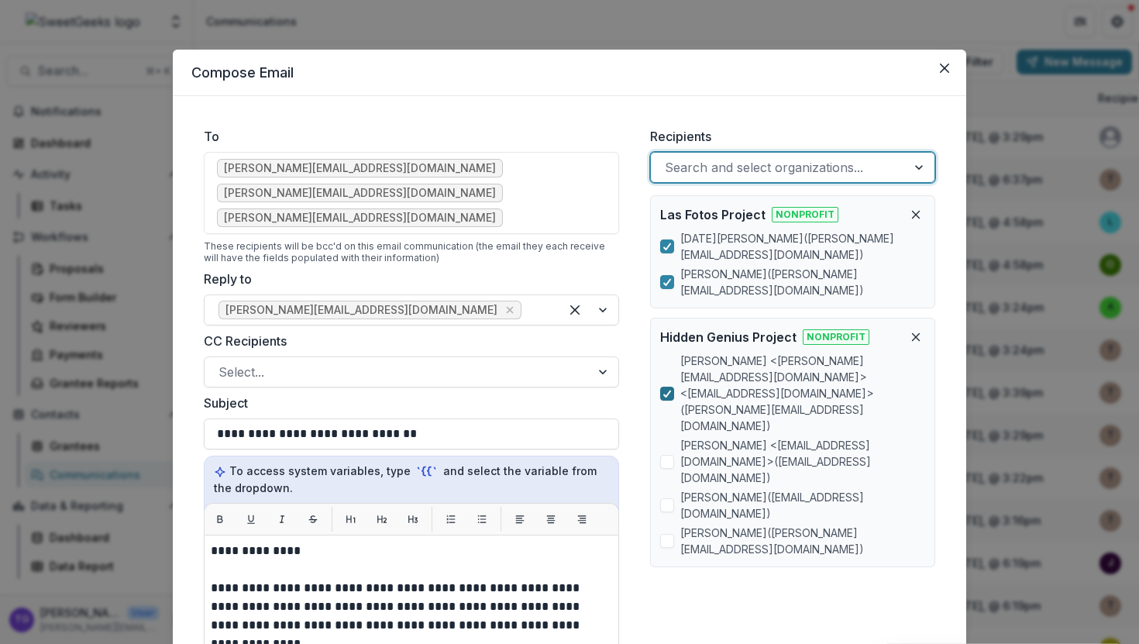
click at [664, 390] on icon at bounding box center [666, 394] width 9 height 8
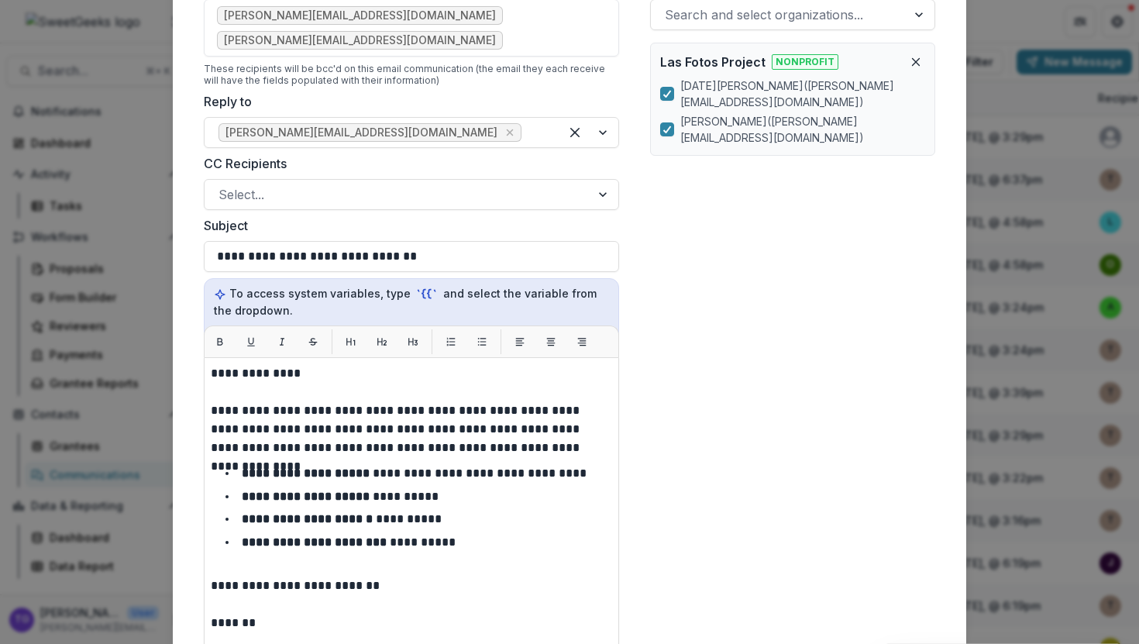
scroll to position [152, 0]
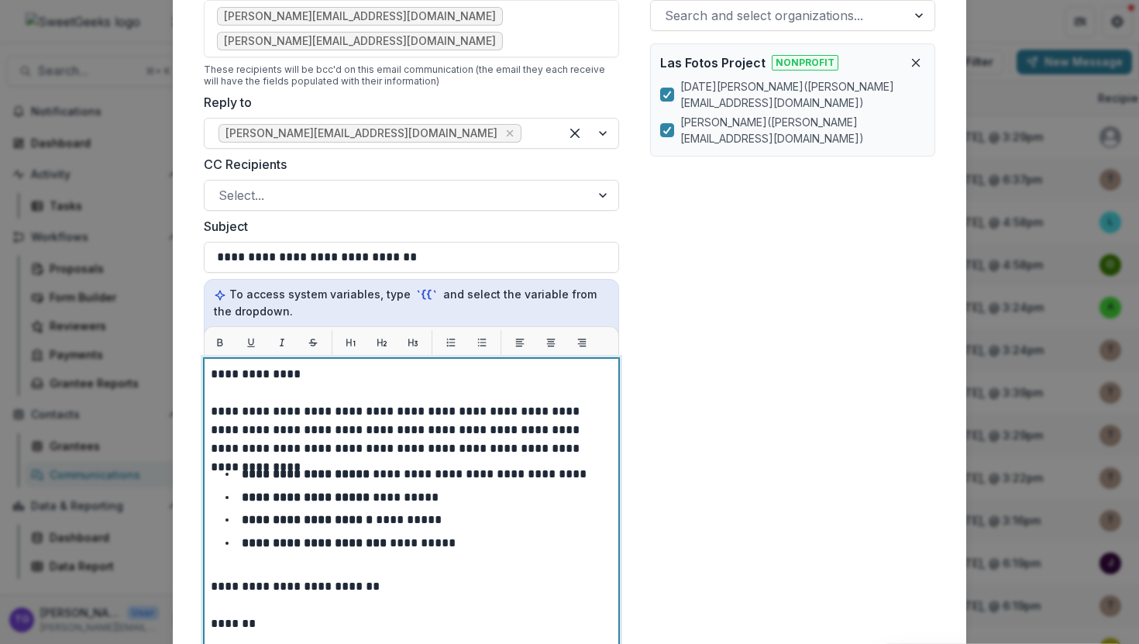
click at [289, 365] on p "**********" at bounding box center [411, 374] width 401 height 19
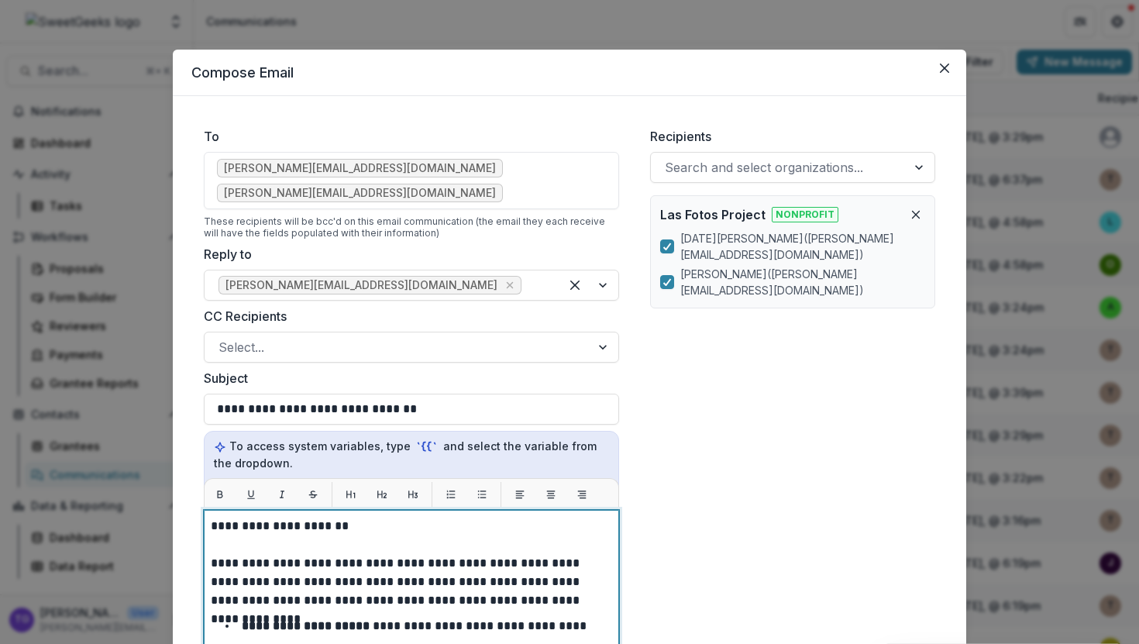
scroll to position [358, 0]
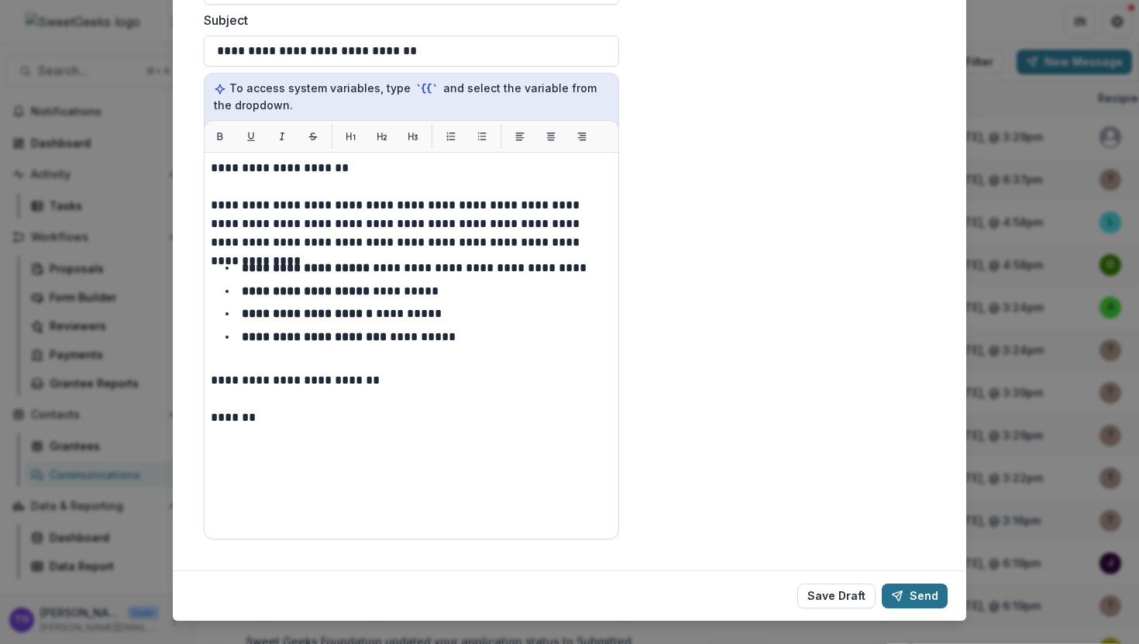
click at [917, 583] on button "Send" at bounding box center [915, 595] width 66 height 25
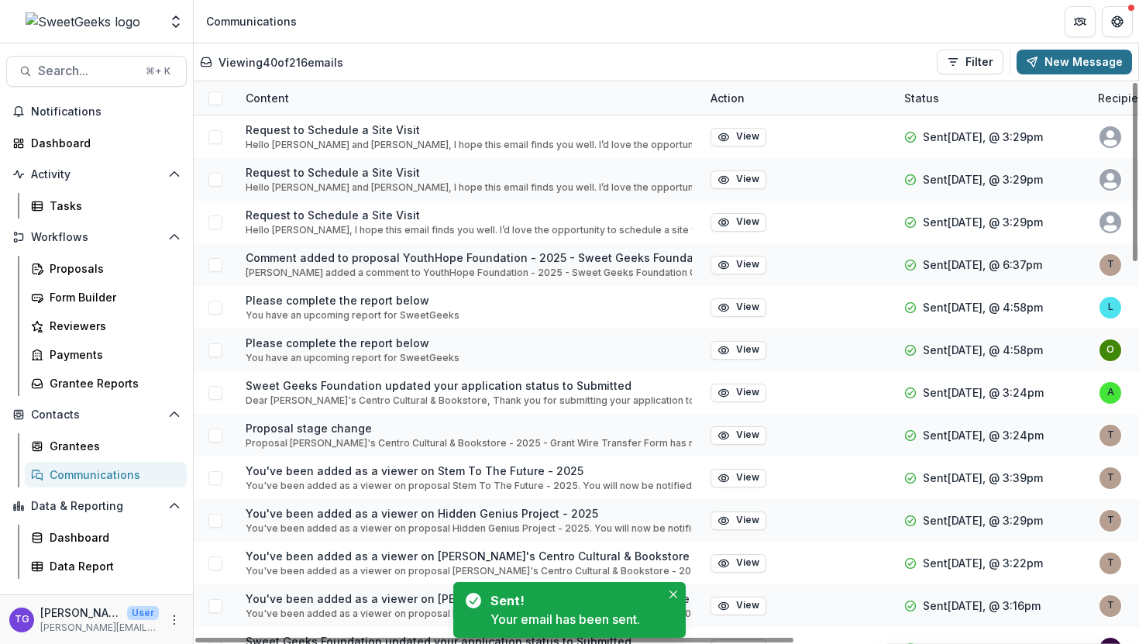
click at [1089, 53] on button "New Message" at bounding box center [1073, 62] width 115 height 25
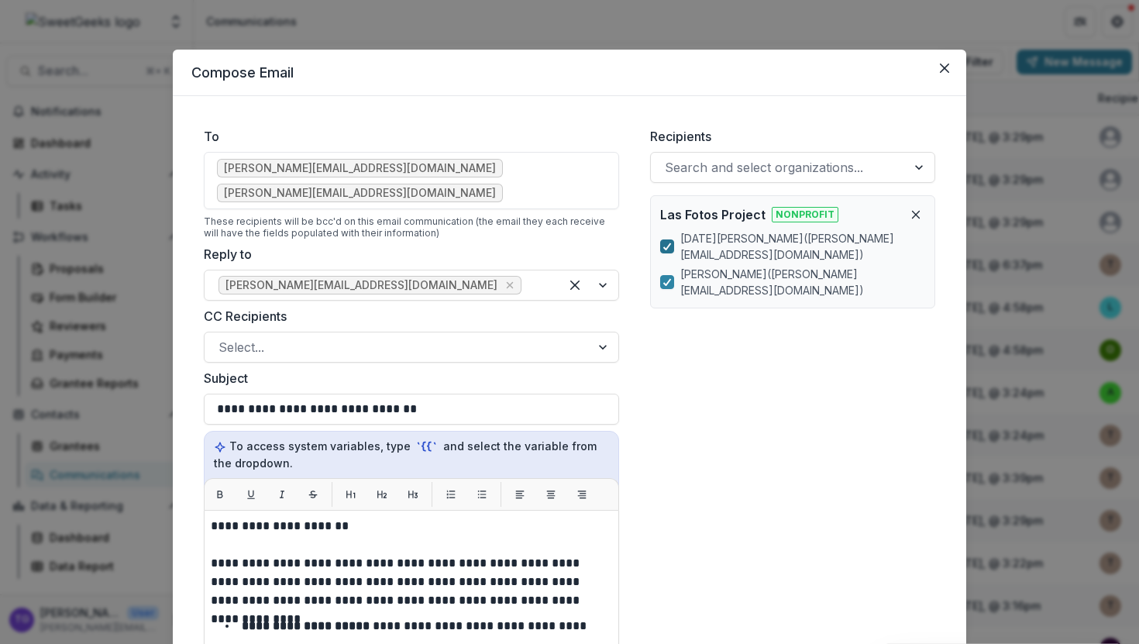
click at [662, 249] on icon at bounding box center [666, 246] width 9 height 8
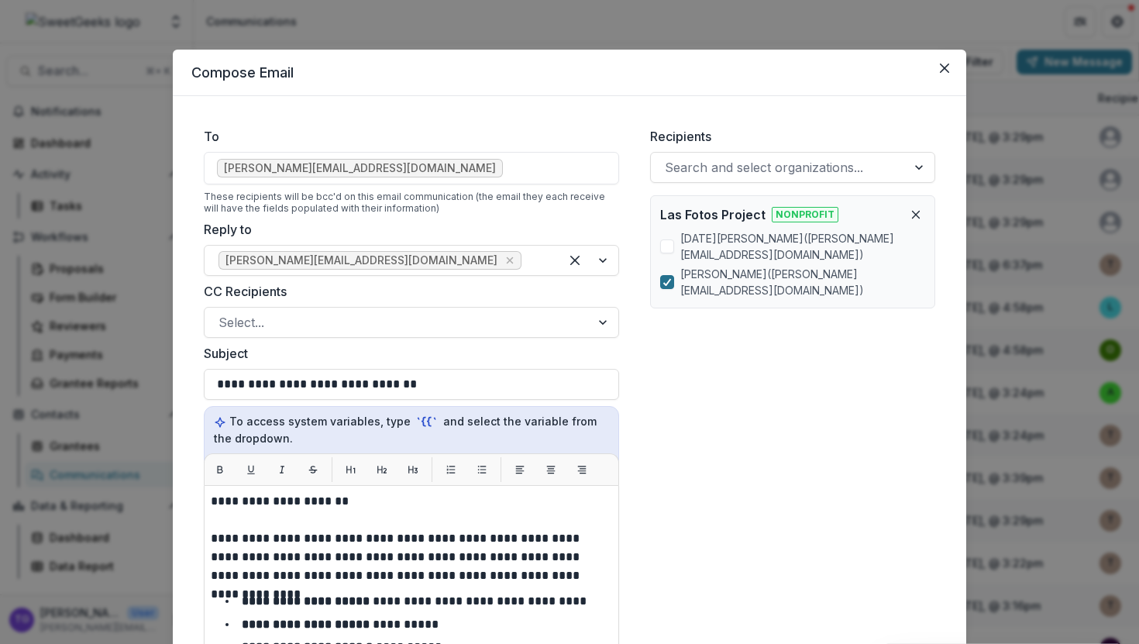
click at [666, 277] on div at bounding box center [666, 282] width 9 height 12
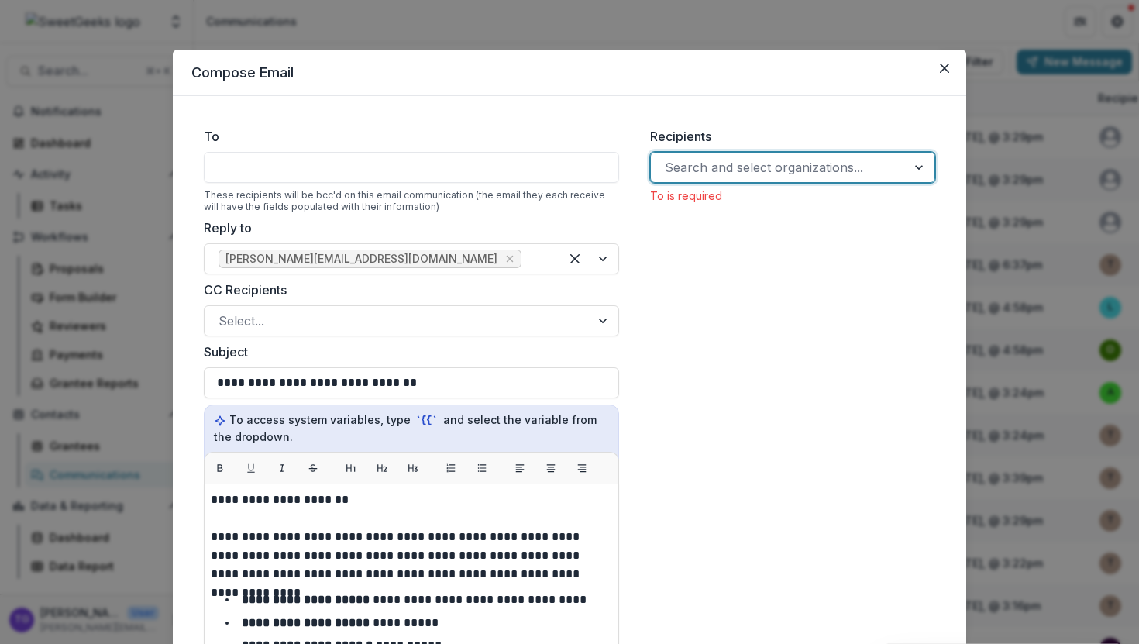
click at [758, 169] on div at bounding box center [779, 167] width 228 height 22
type input "*****"
click at [769, 209] on p "Color [PERSON_NAME] Inc" at bounding box center [746, 208] width 166 height 19
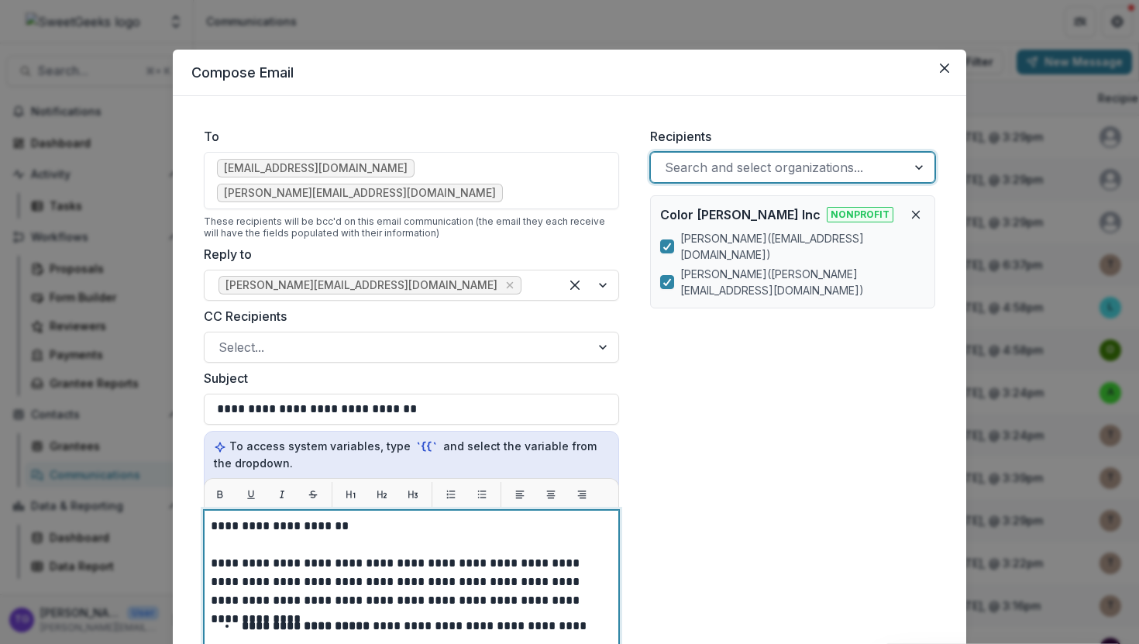
click at [335, 517] on p "**********" at bounding box center [411, 526] width 401 height 19
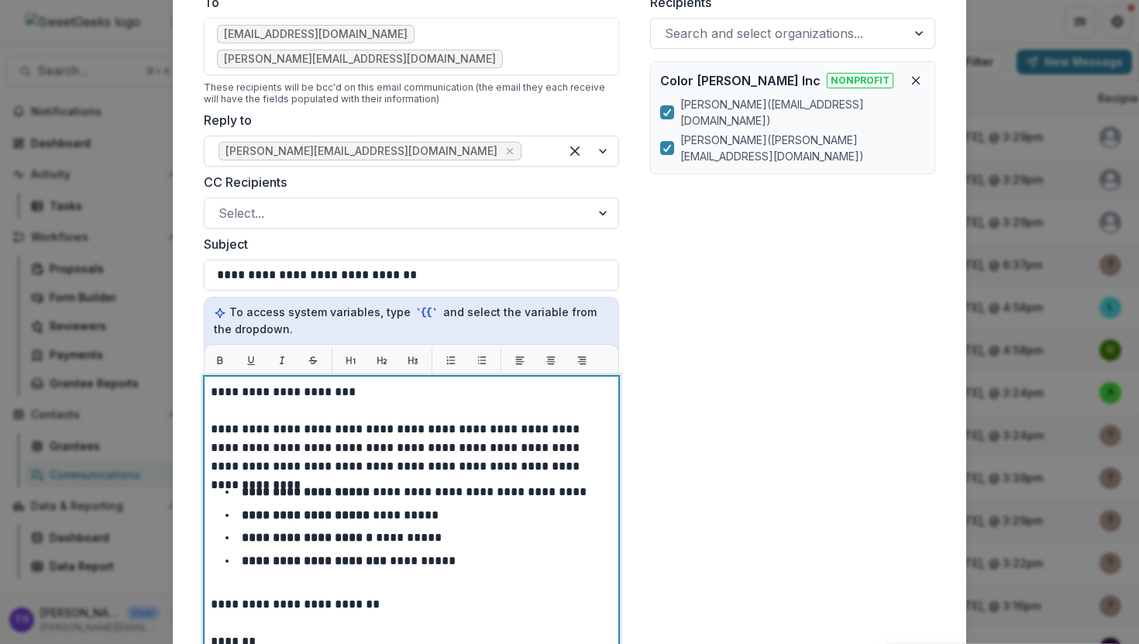
scroll to position [358, 0]
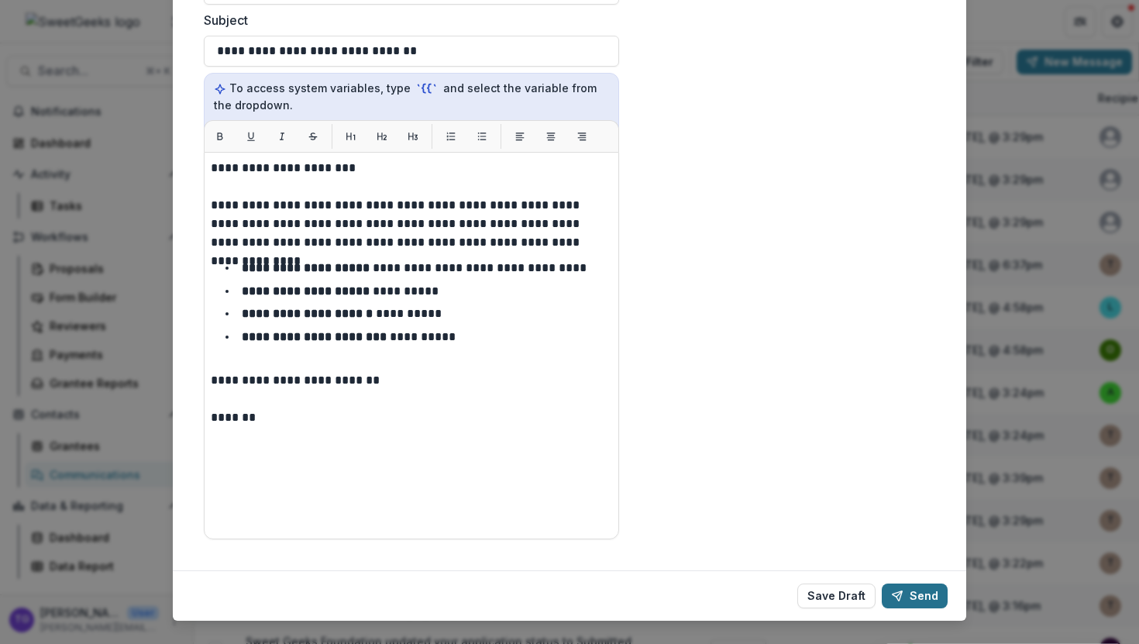
click at [915, 583] on button "Send" at bounding box center [915, 595] width 66 height 25
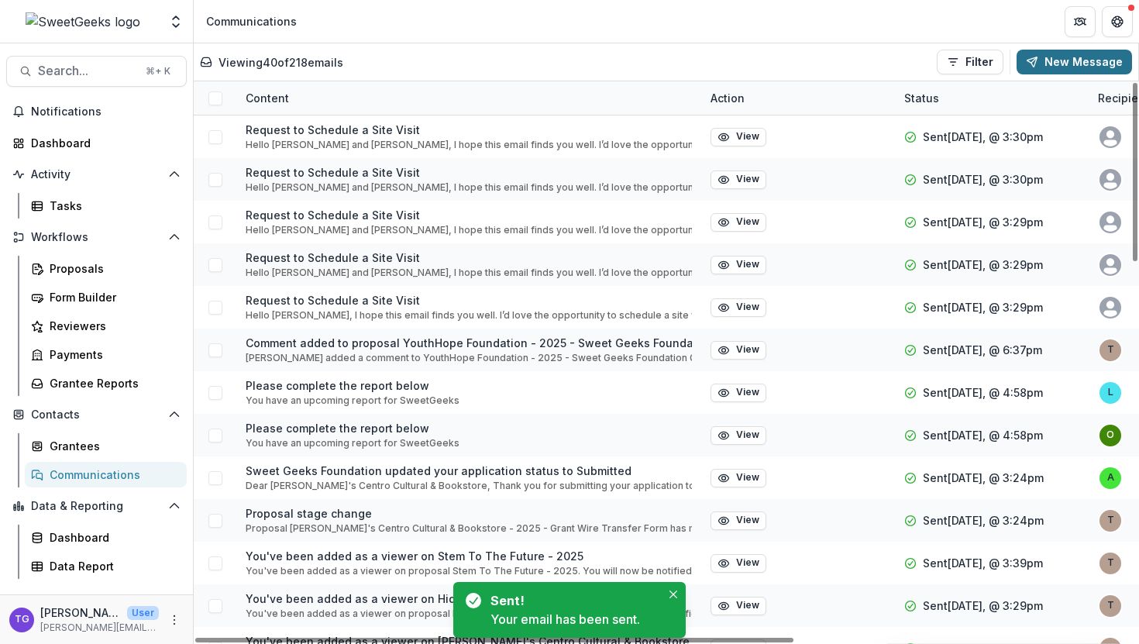
click at [1069, 61] on button "New Message" at bounding box center [1073, 62] width 115 height 25
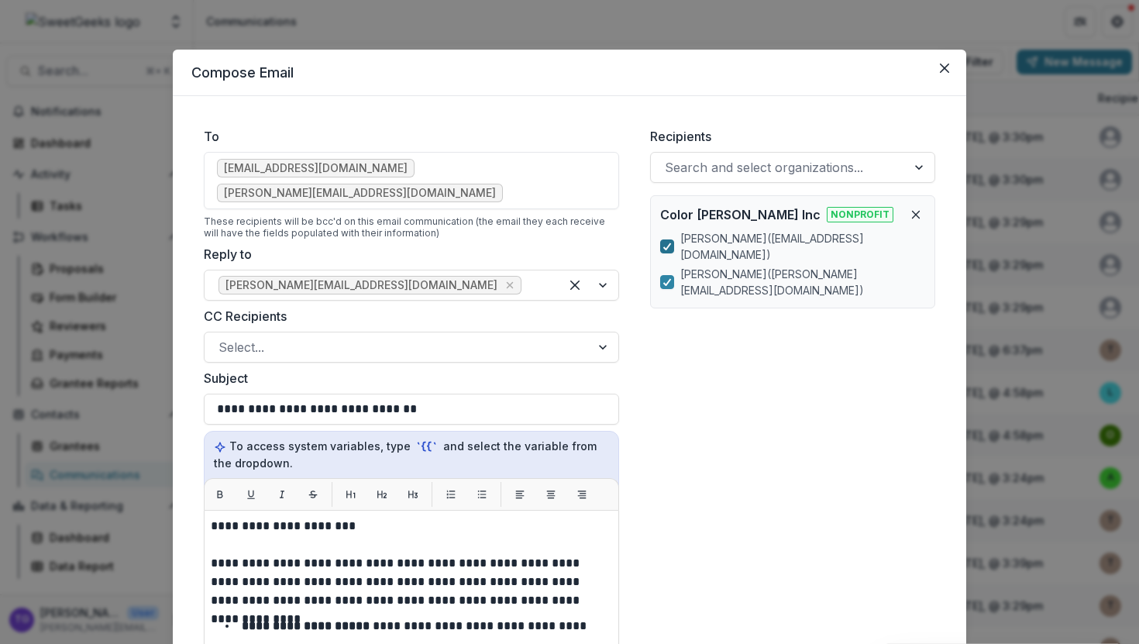
click at [665, 242] on icon at bounding box center [666, 246] width 9 height 8
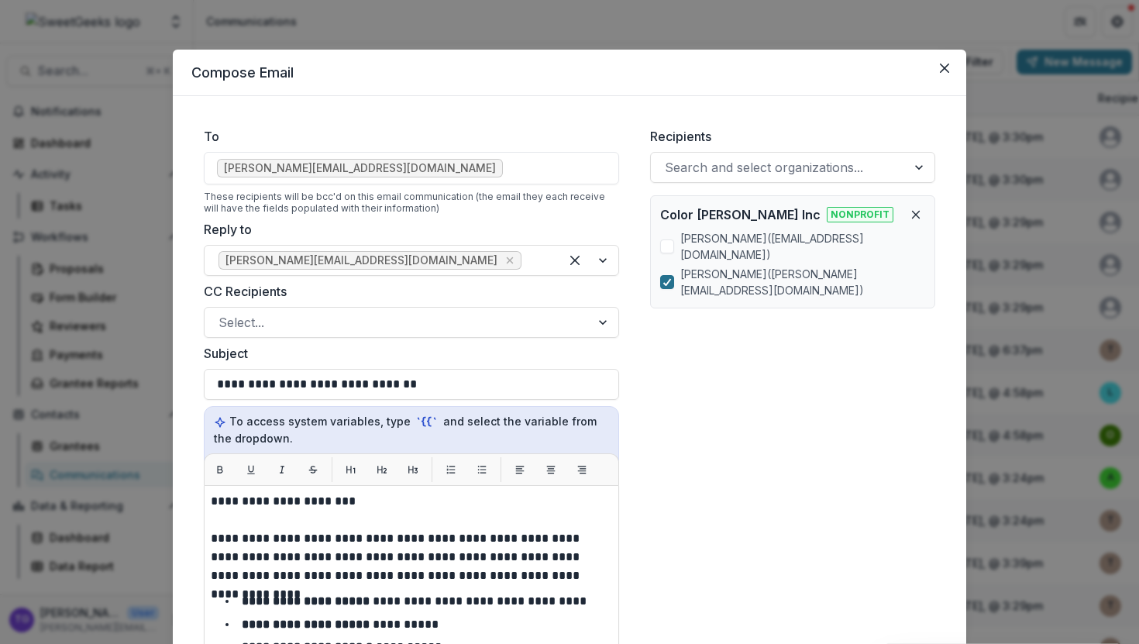
click at [662, 278] on icon at bounding box center [666, 282] width 9 height 8
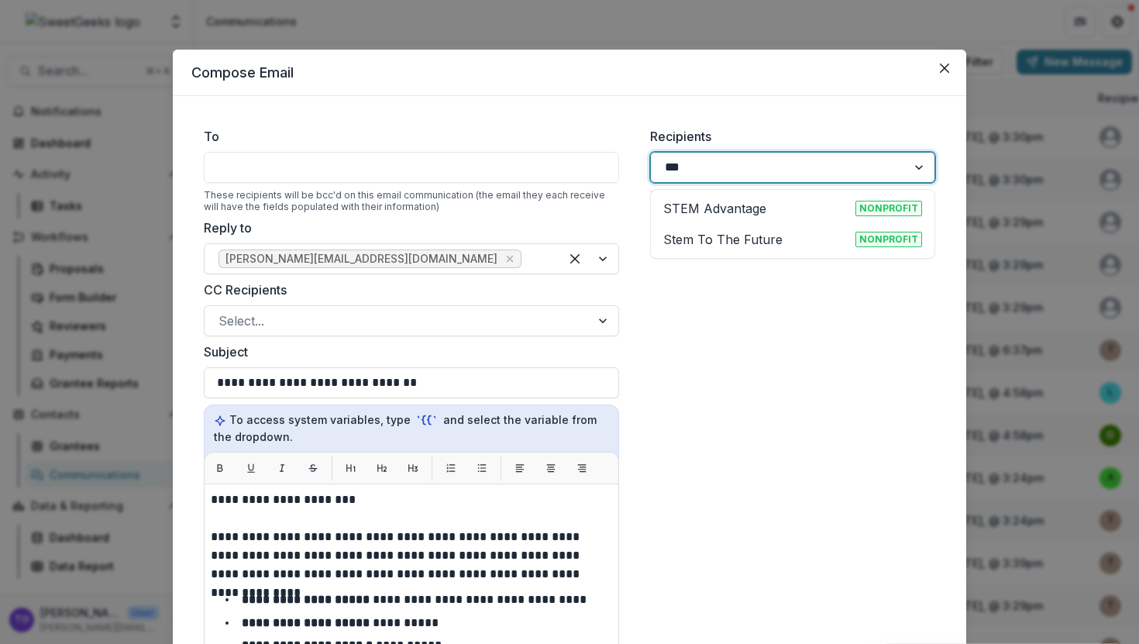
type input "****"
click at [702, 236] on p "Stem To The Future" at bounding box center [722, 239] width 119 height 19
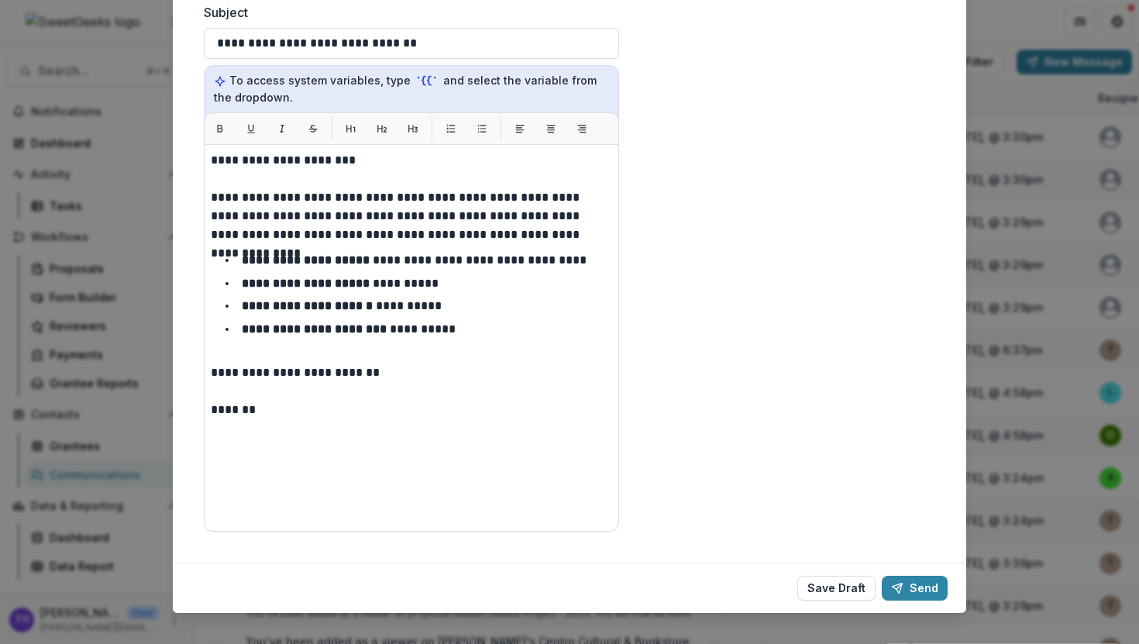
scroll to position [342, 0]
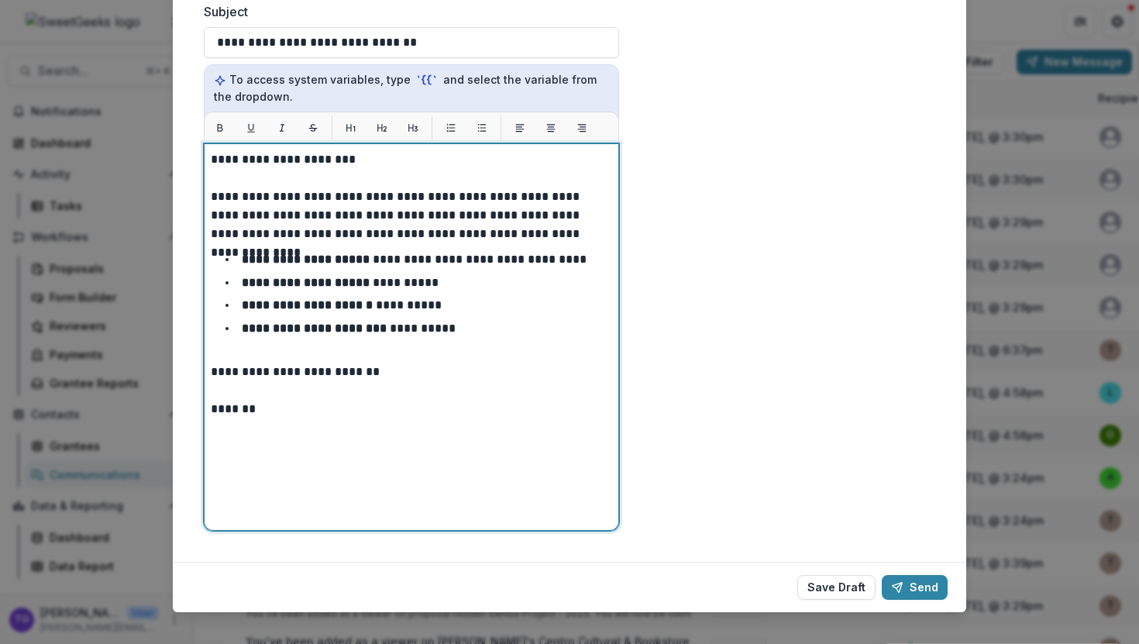
click at [339, 160] on p "**********" at bounding box center [411, 159] width 401 height 19
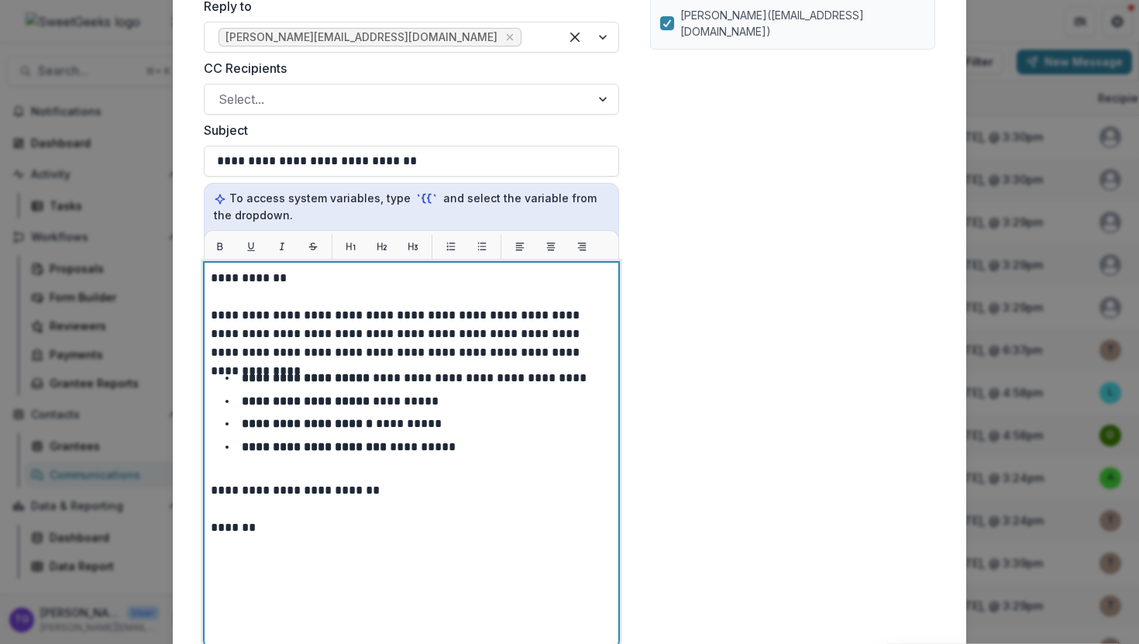
scroll to position [358, 0]
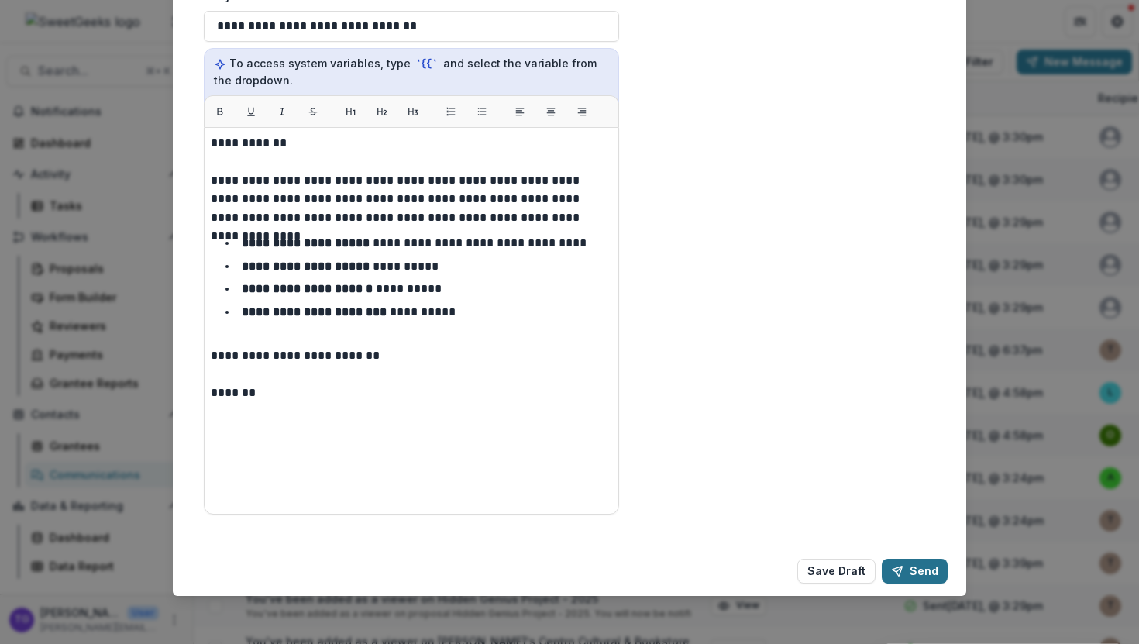
click at [907, 566] on button "Send" at bounding box center [915, 571] width 66 height 25
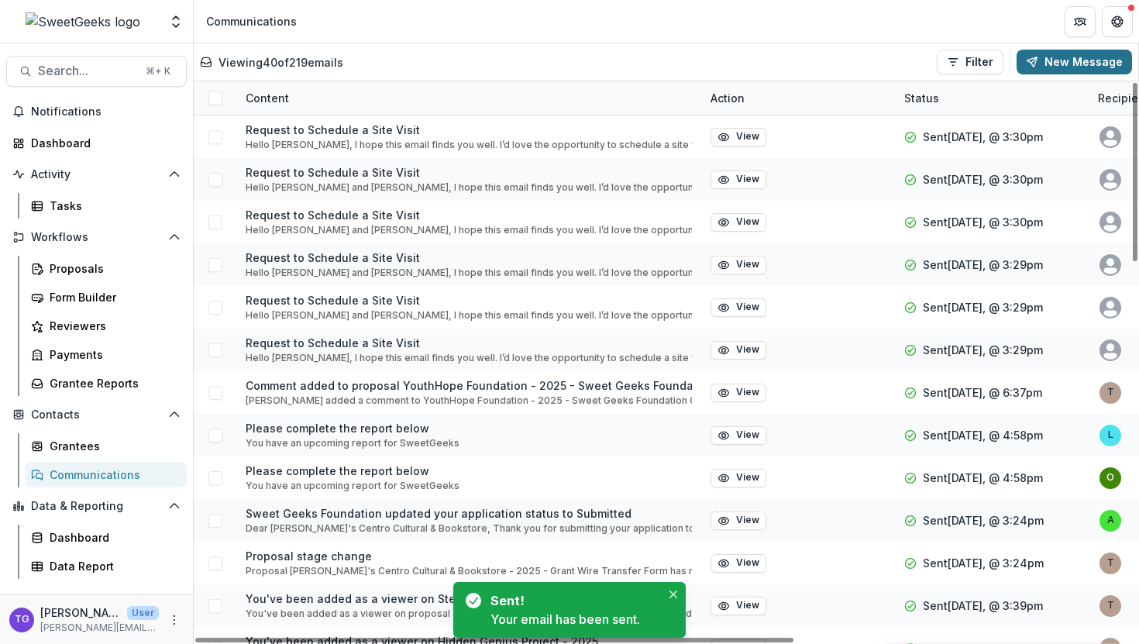
click at [1077, 64] on button "New Message" at bounding box center [1073, 62] width 115 height 25
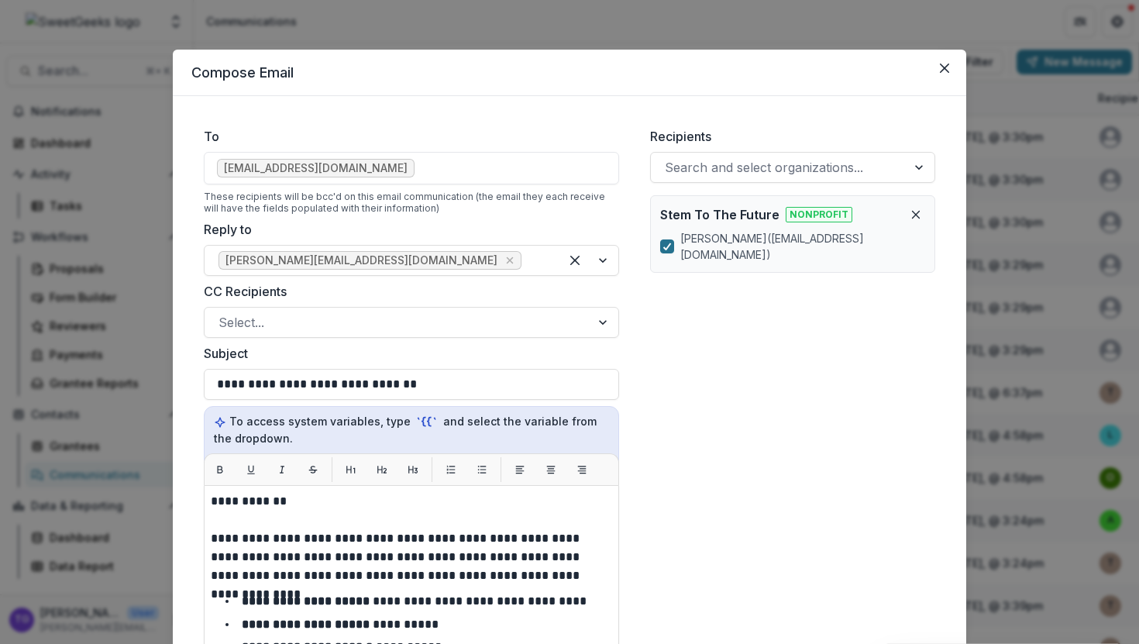
click at [663, 242] on icon at bounding box center [666, 246] width 9 height 8
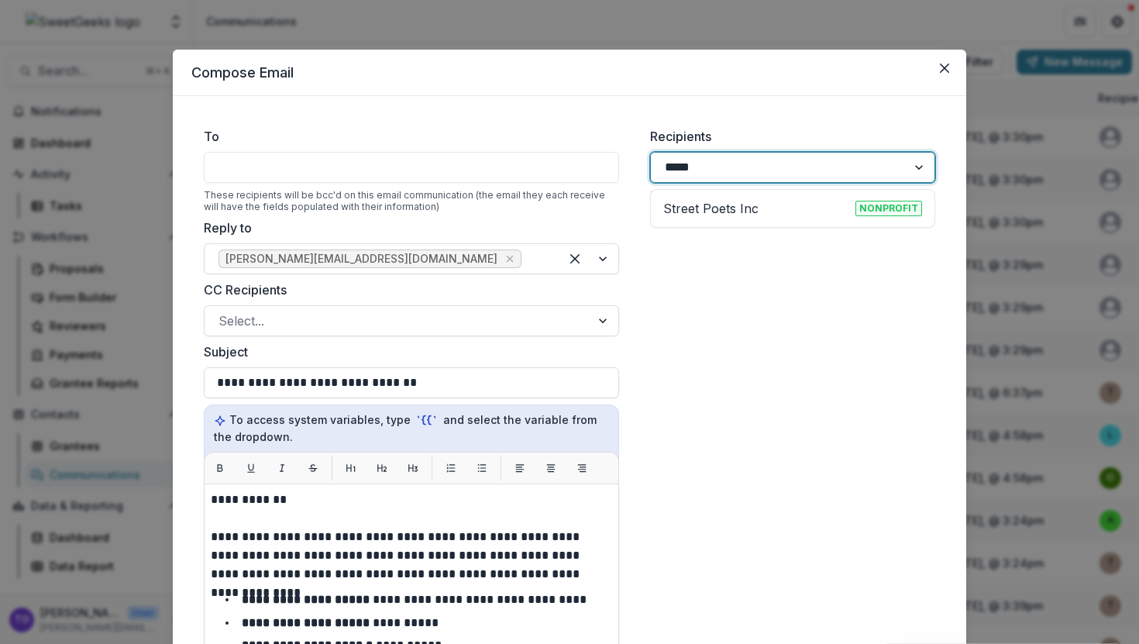
type input "******"
click at [692, 208] on p "Street Poets Inc" at bounding box center [710, 208] width 95 height 19
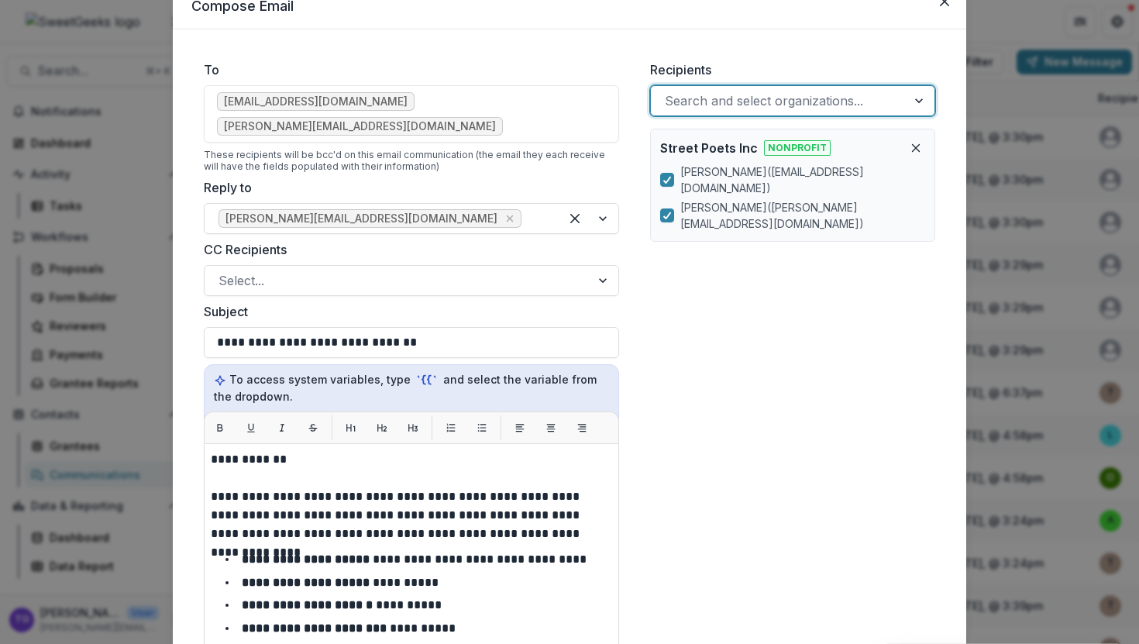
scroll to position [72, 0]
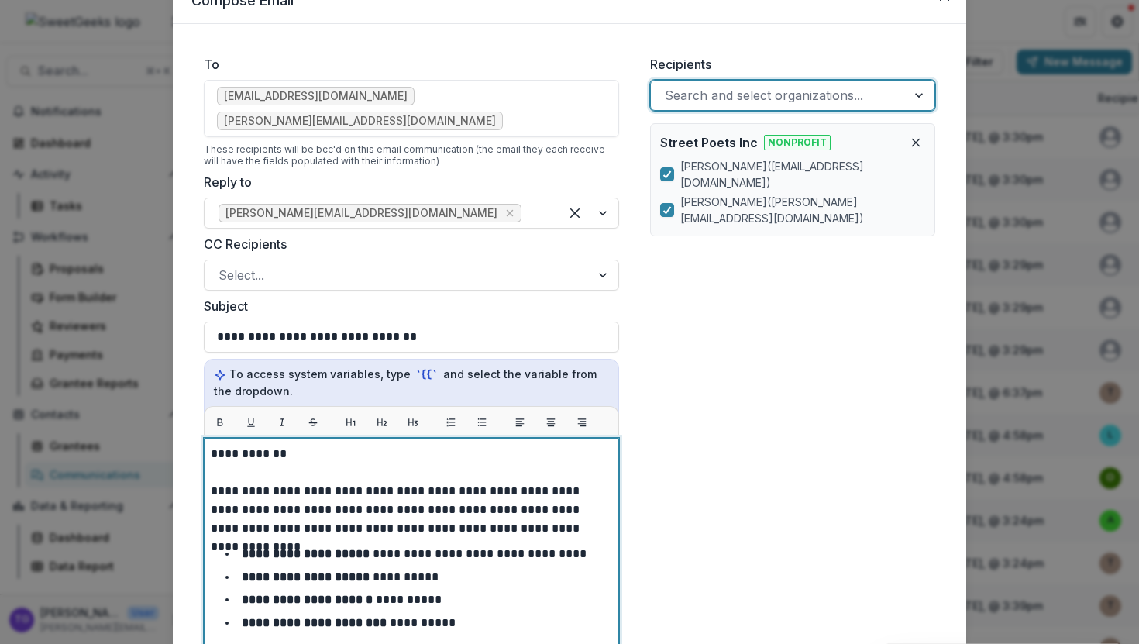
click at [278, 445] on p "**********" at bounding box center [411, 454] width 401 height 19
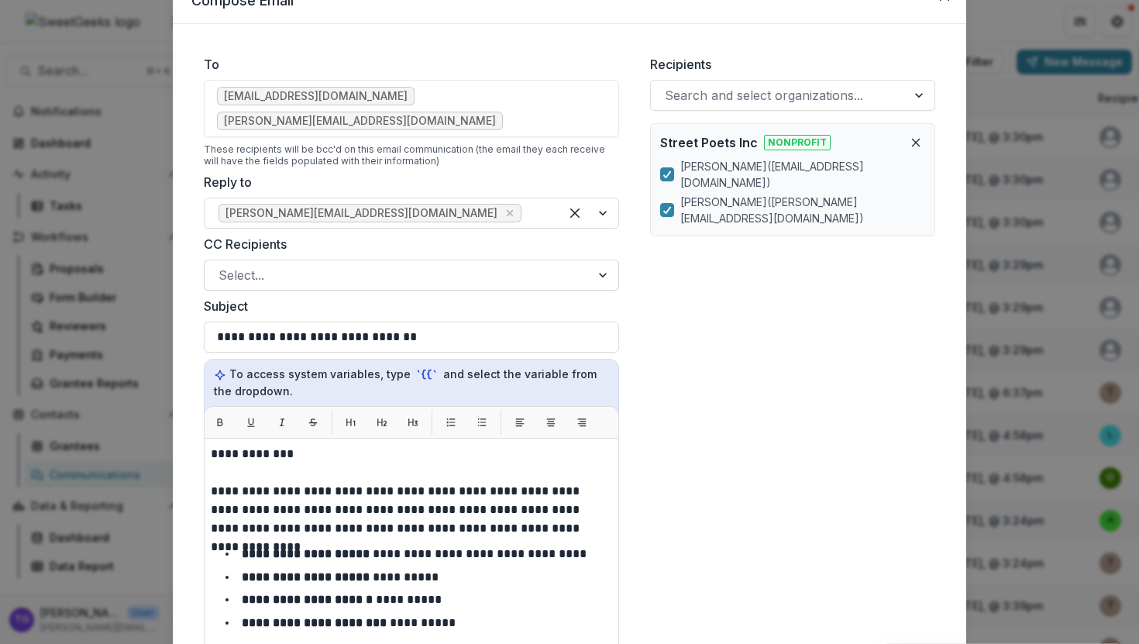
click at [497, 264] on div at bounding box center [397, 275] width 358 height 22
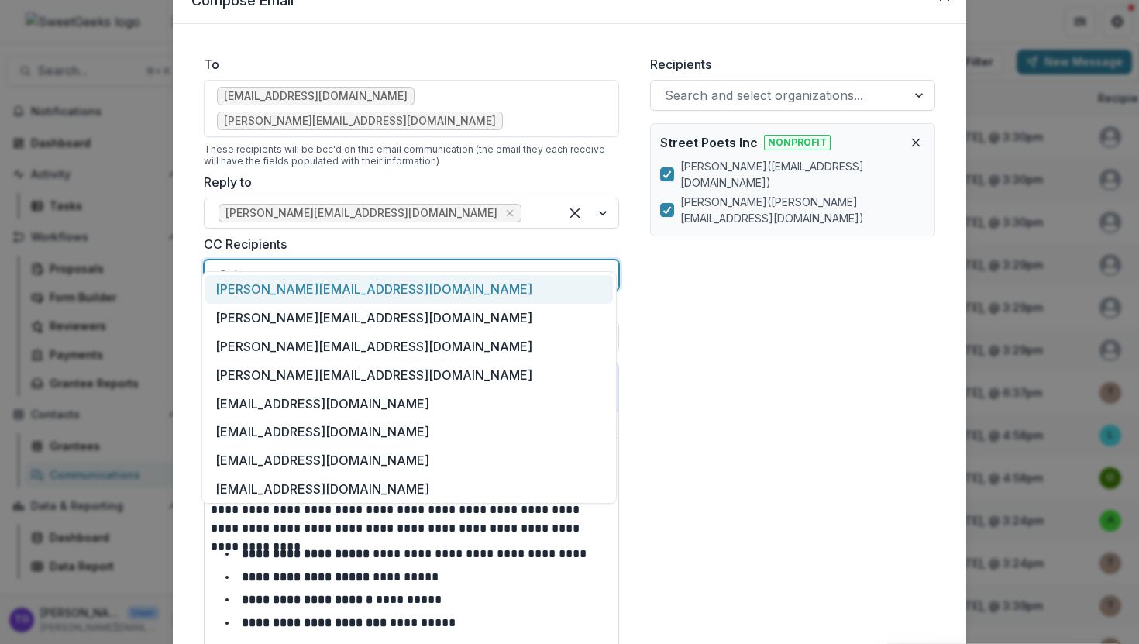
click at [743, 266] on div "Recipients Search and select organizations... Street Poets Inc Nonprofit Shanae…" at bounding box center [793, 440] width 310 height 795
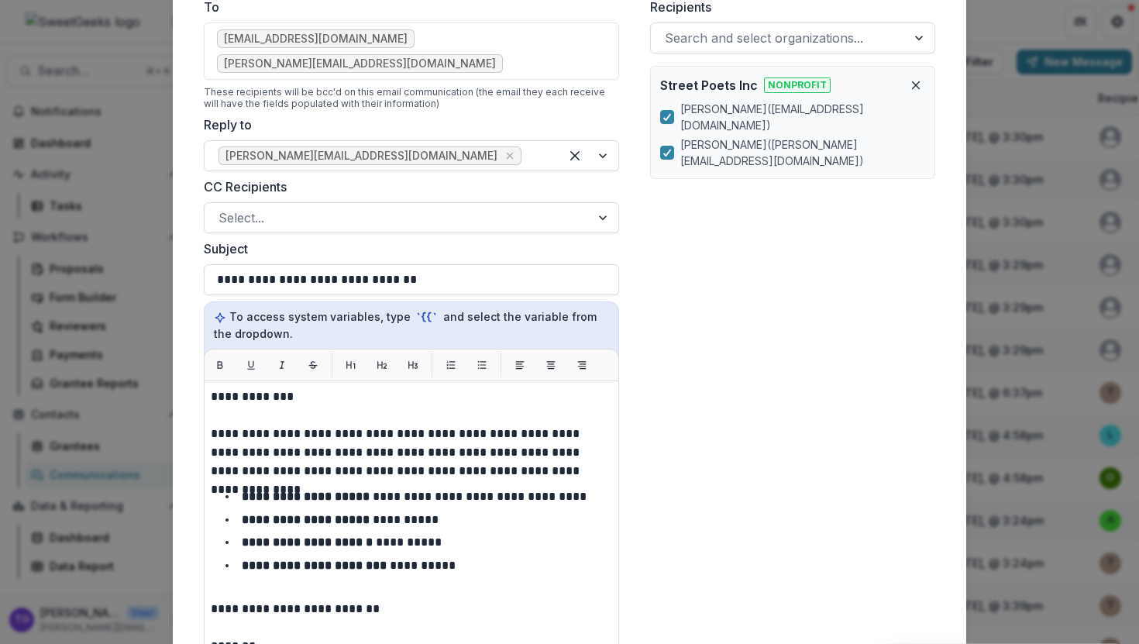
scroll to position [358, 0]
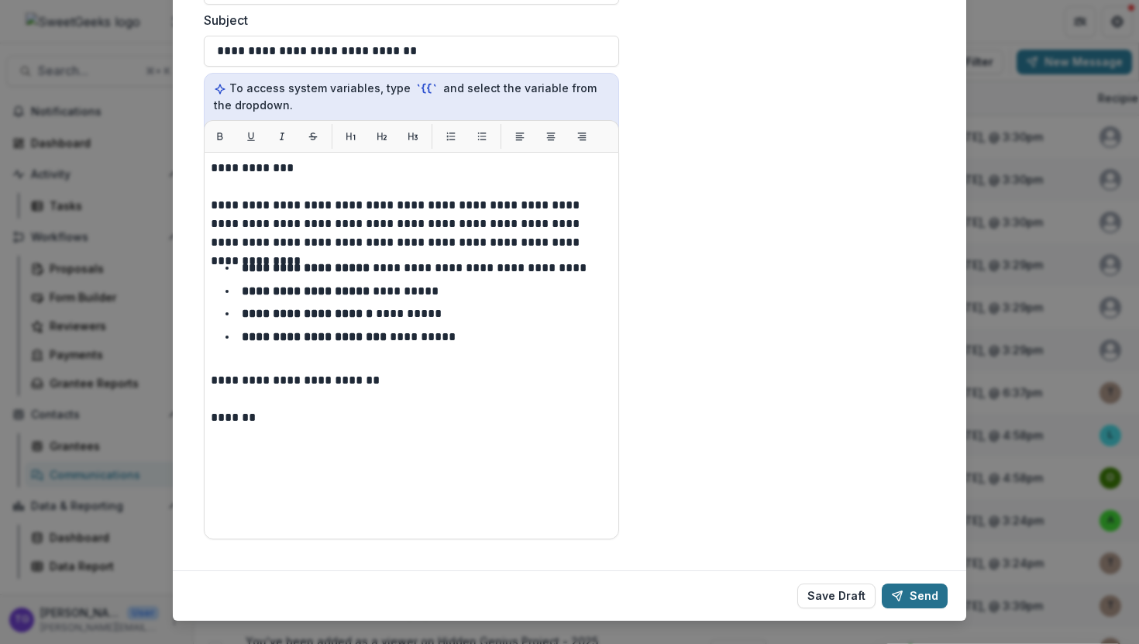
click at [910, 583] on button "Send" at bounding box center [915, 595] width 66 height 25
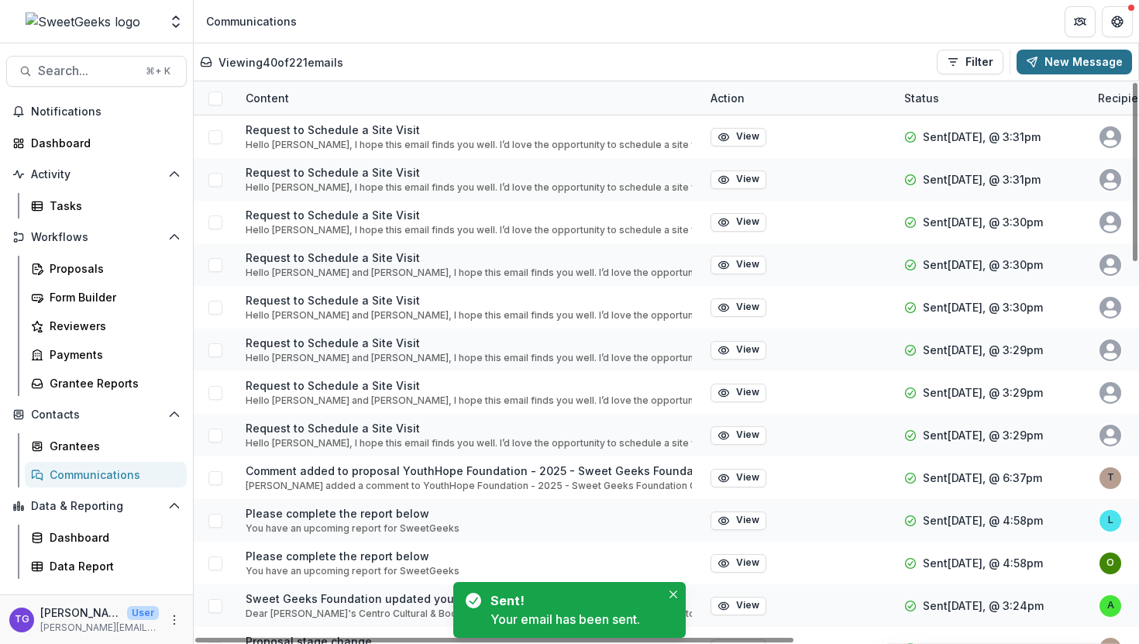
click at [1092, 62] on button "New Message" at bounding box center [1073, 62] width 115 height 25
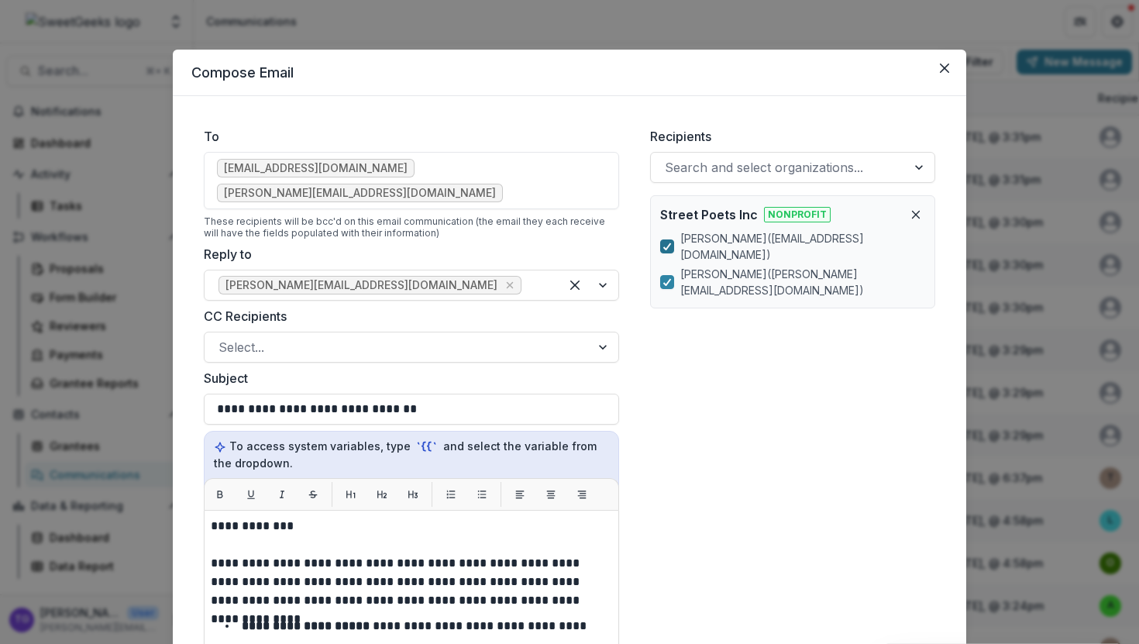
click at [665, 242] on icon at bounding box center [666, 246] width 9 height 8
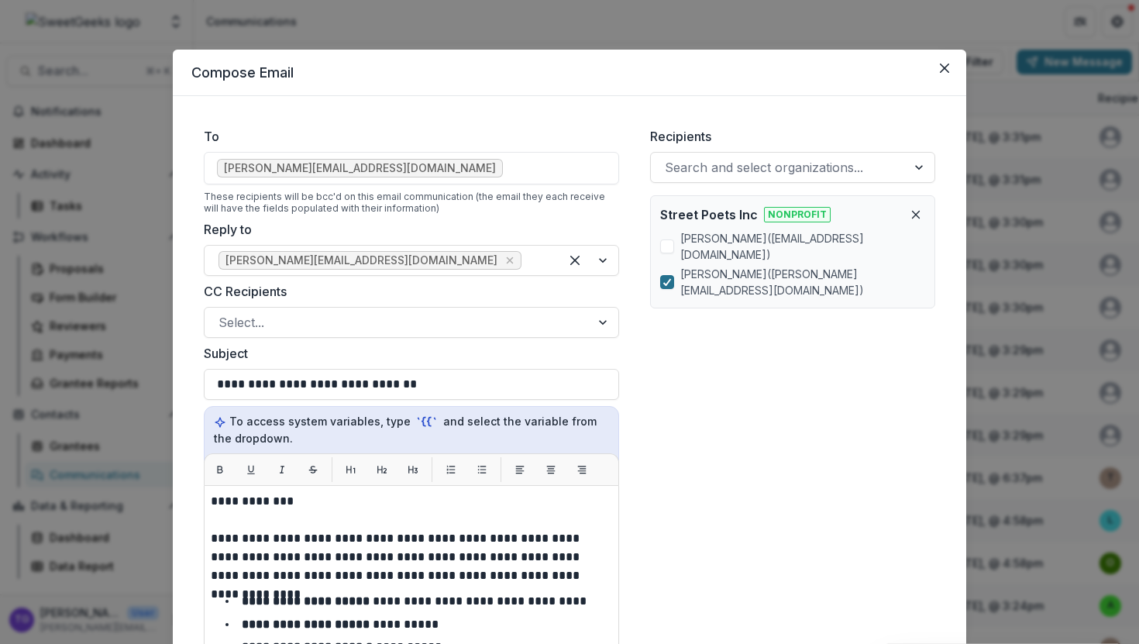
click at [663, 278] on icon at bounding box center [666, 282] width 9 height 8
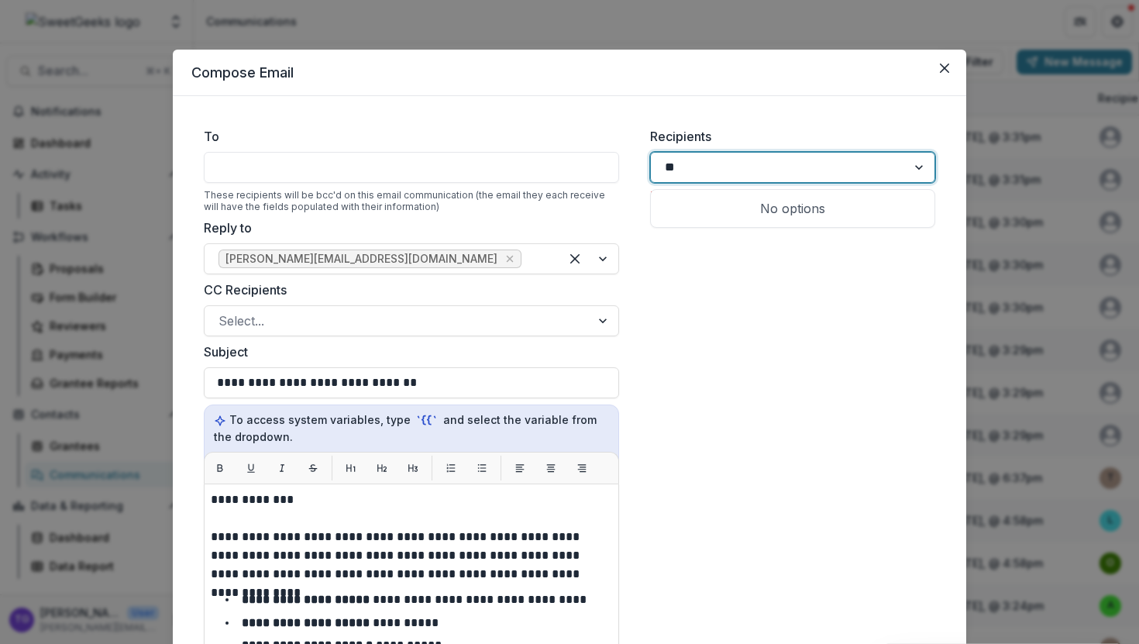
type input "*"
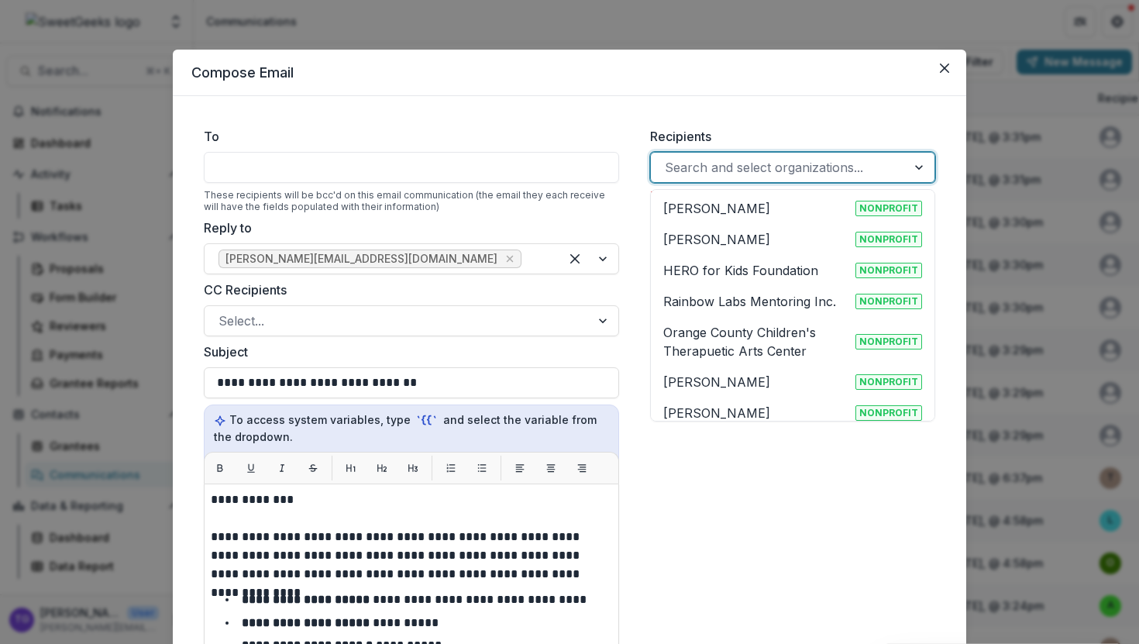
type input "*"
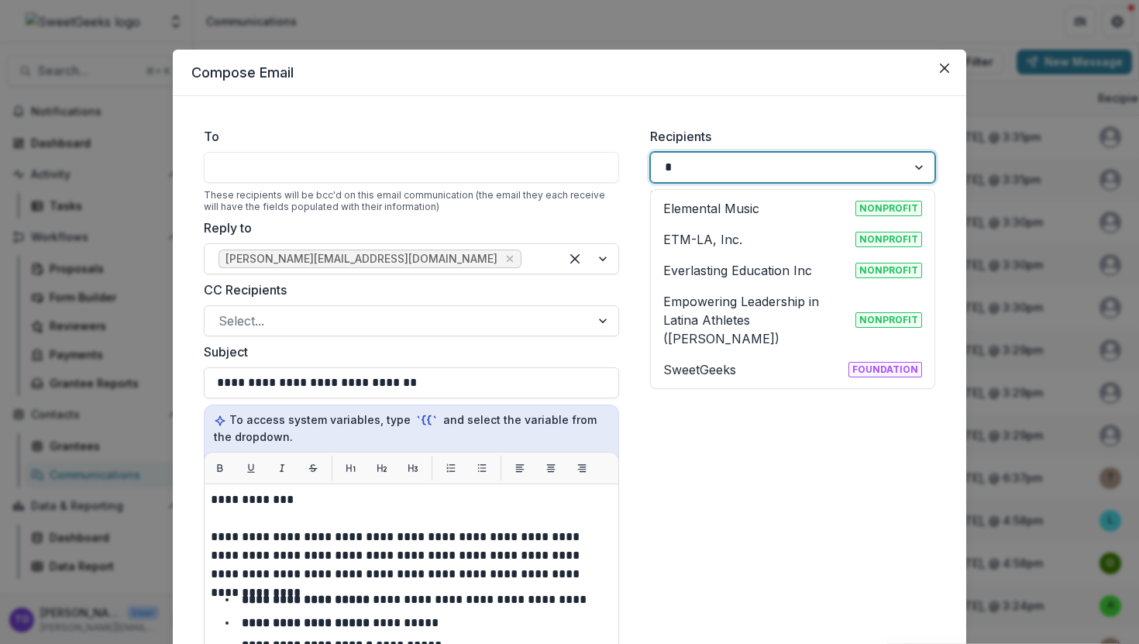
click at [700, 237] on p "ETM-LA, Inc." at bounding box center [702, 239] width 79 height 19
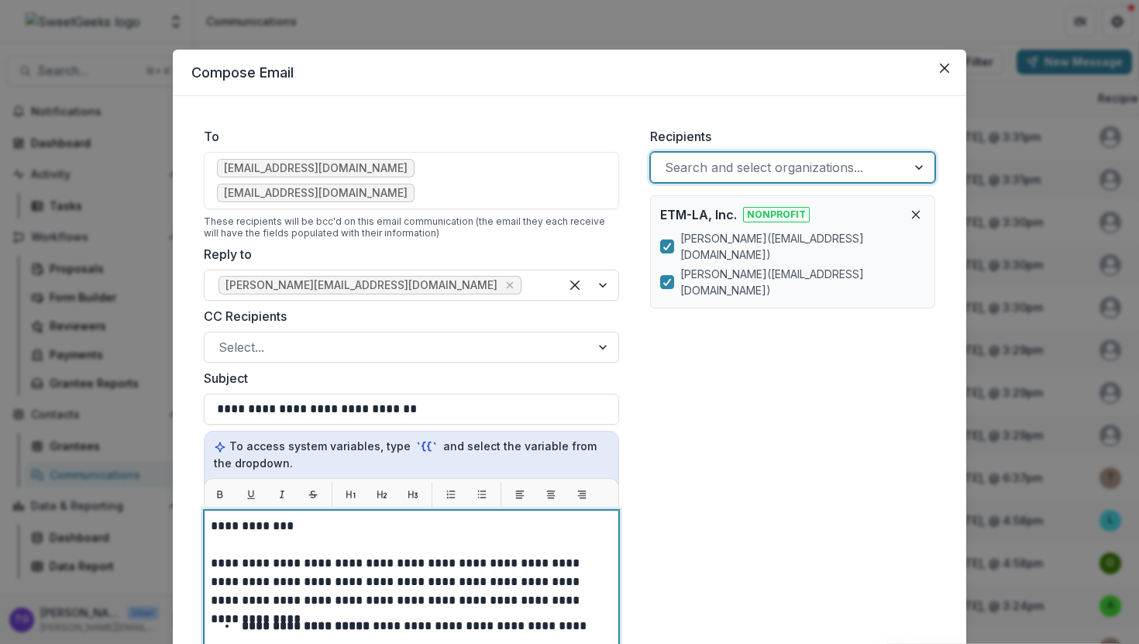
click at [286, 517] on p "**********" at bounding box center [411, 526] width 401 height 19
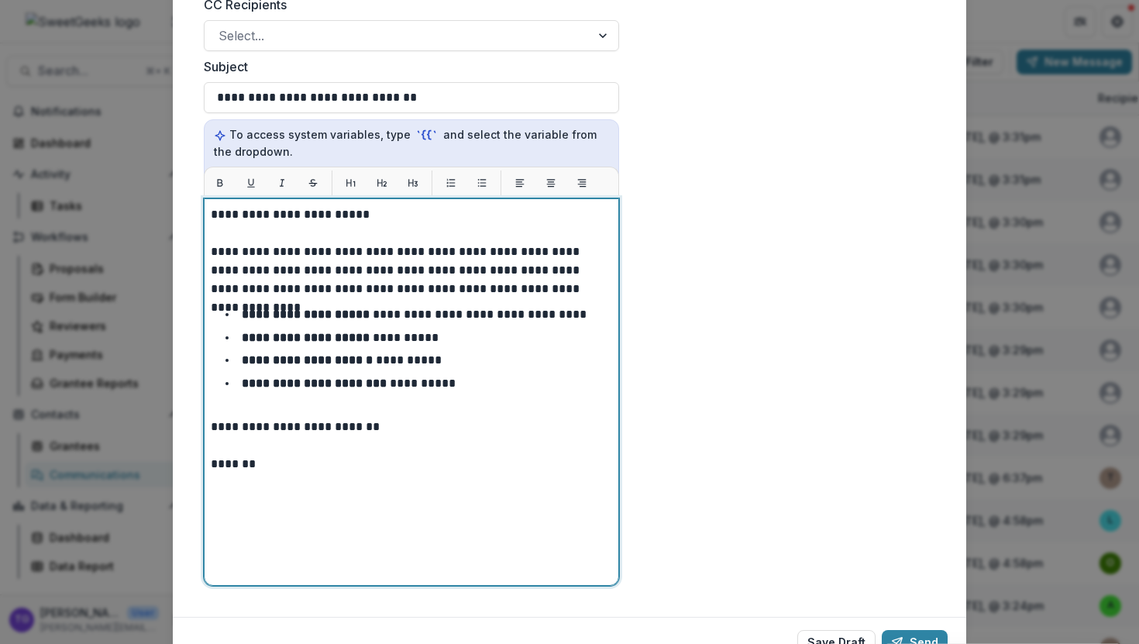
scroll to position [358, 0]
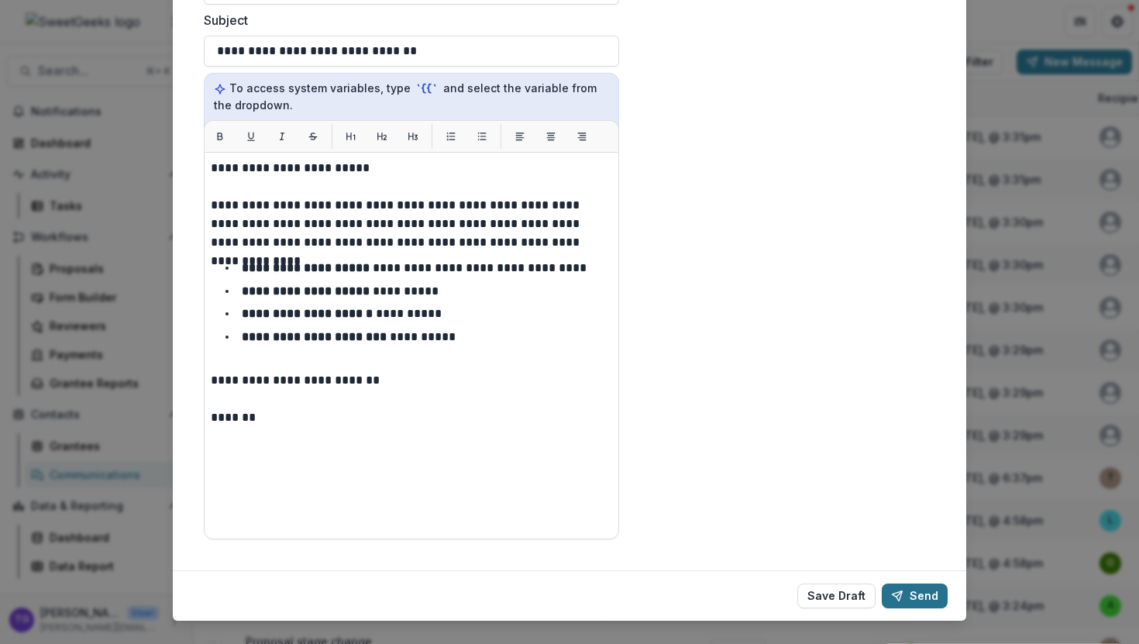
click at [922, 583] on button "Send" at bounding box center [915, 595] width 66 height 25
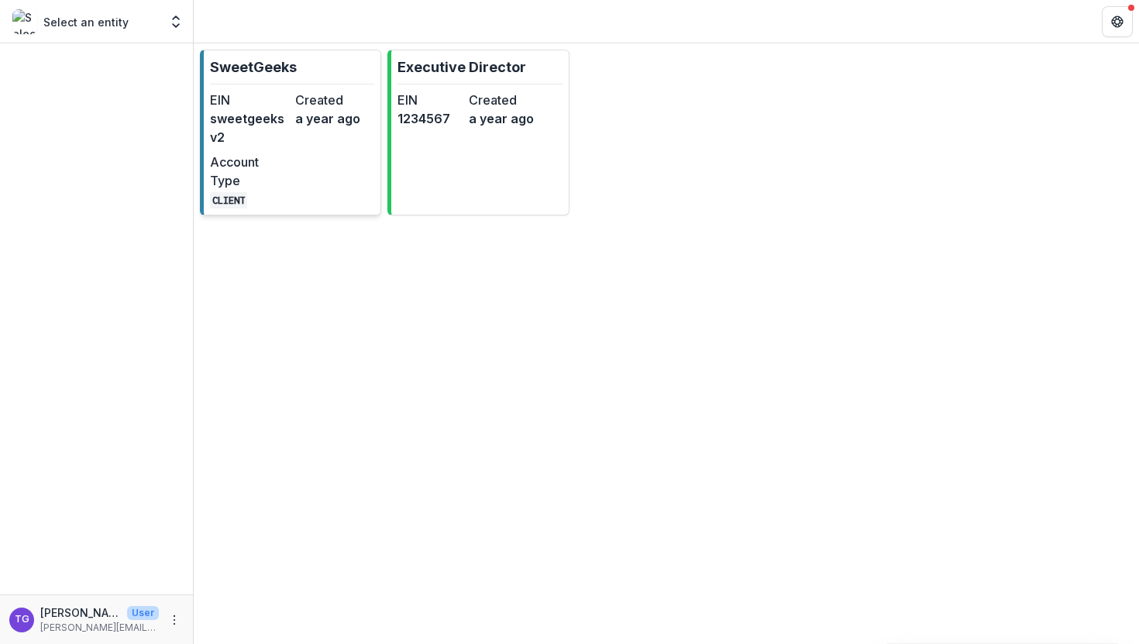
click at [236, 119] on dd "sweetgeeksv2" at bounding box center [249, 127] width 79 height 37
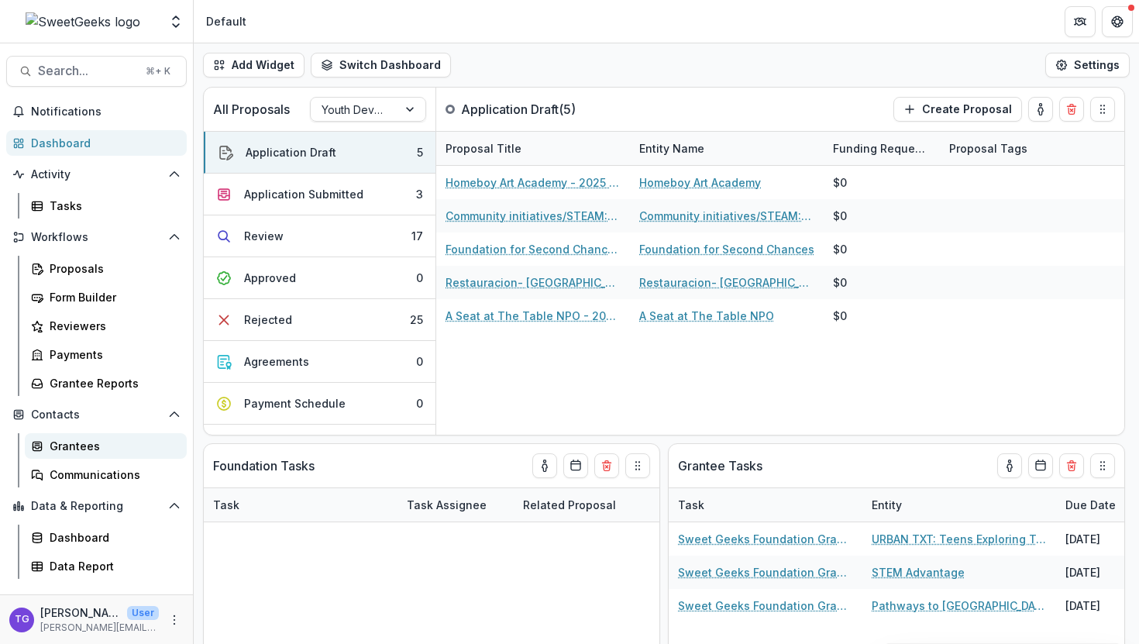
click at [99, 450] on div "Grantees" at bounding box center [112, 446] width 125 height 16
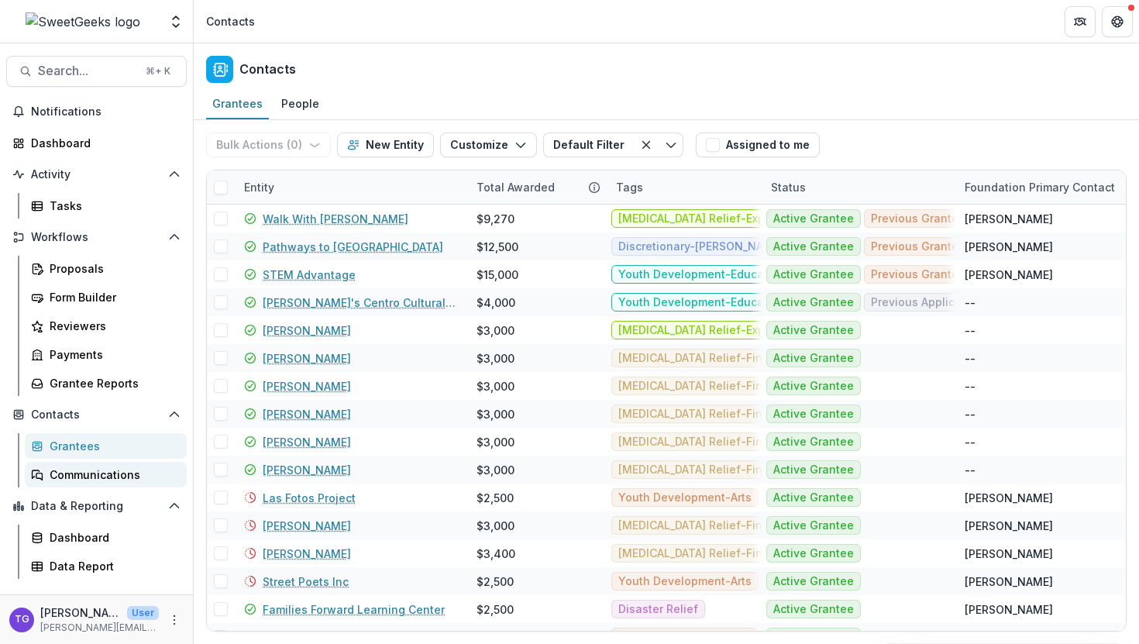
click at [98, 476] on div "Communications" at bounding box center [112, 474] width 125 height 16
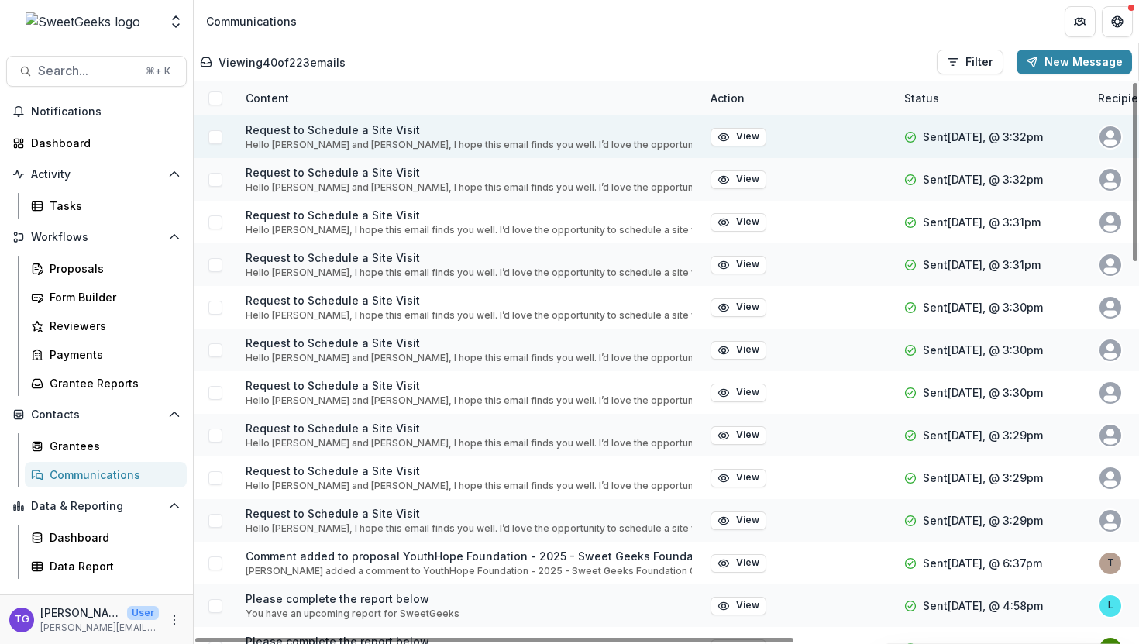
click at [370, 136] on p "Request to Schedule a Site Visit" at bounding box center [469, 130] width 446 height 16
